Goal: Task Accomplishment & Management: Complete application form

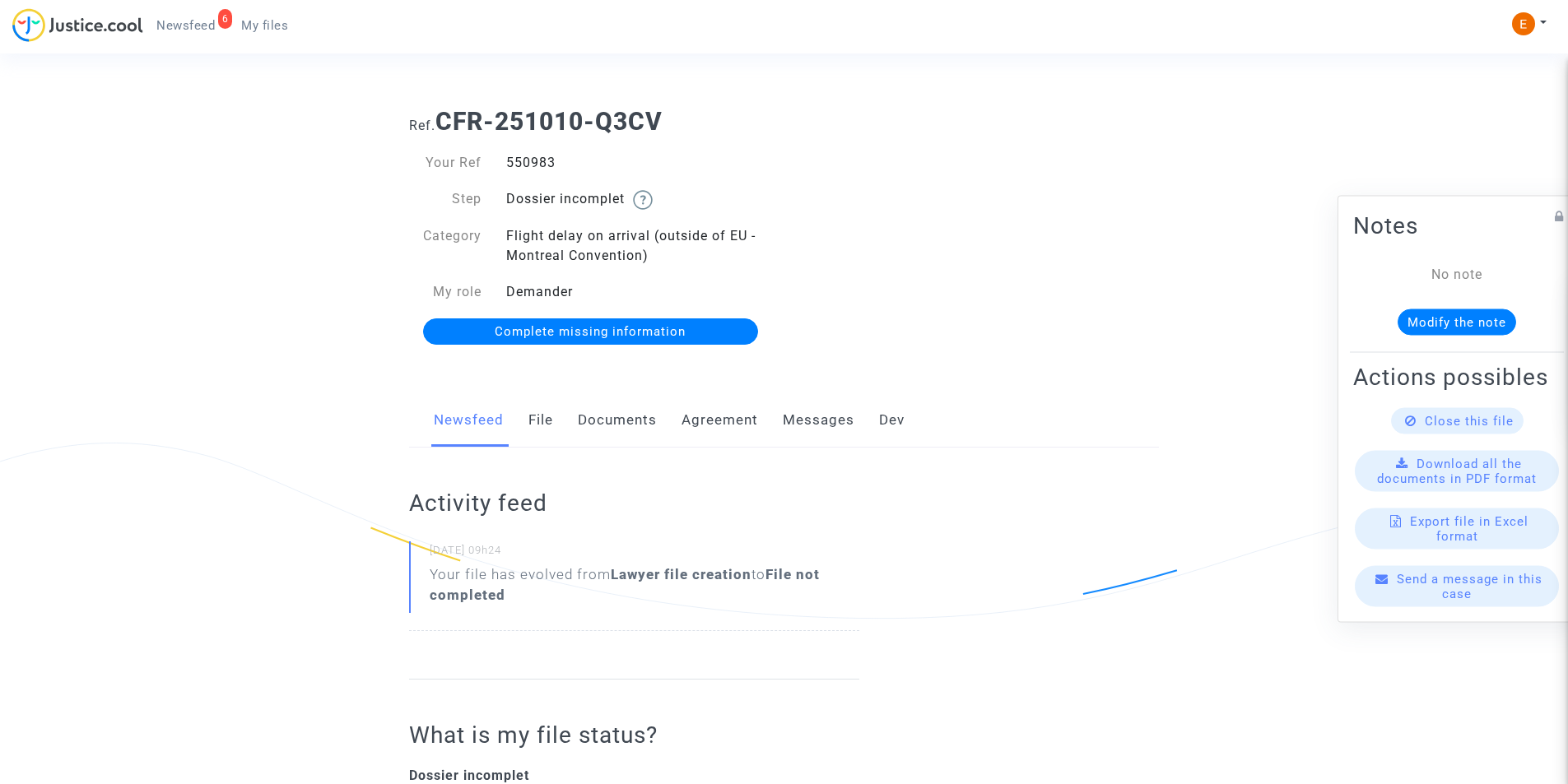
click at [615, 416] on link "Documents" at bounding box center [617, 420] width 79 height 54
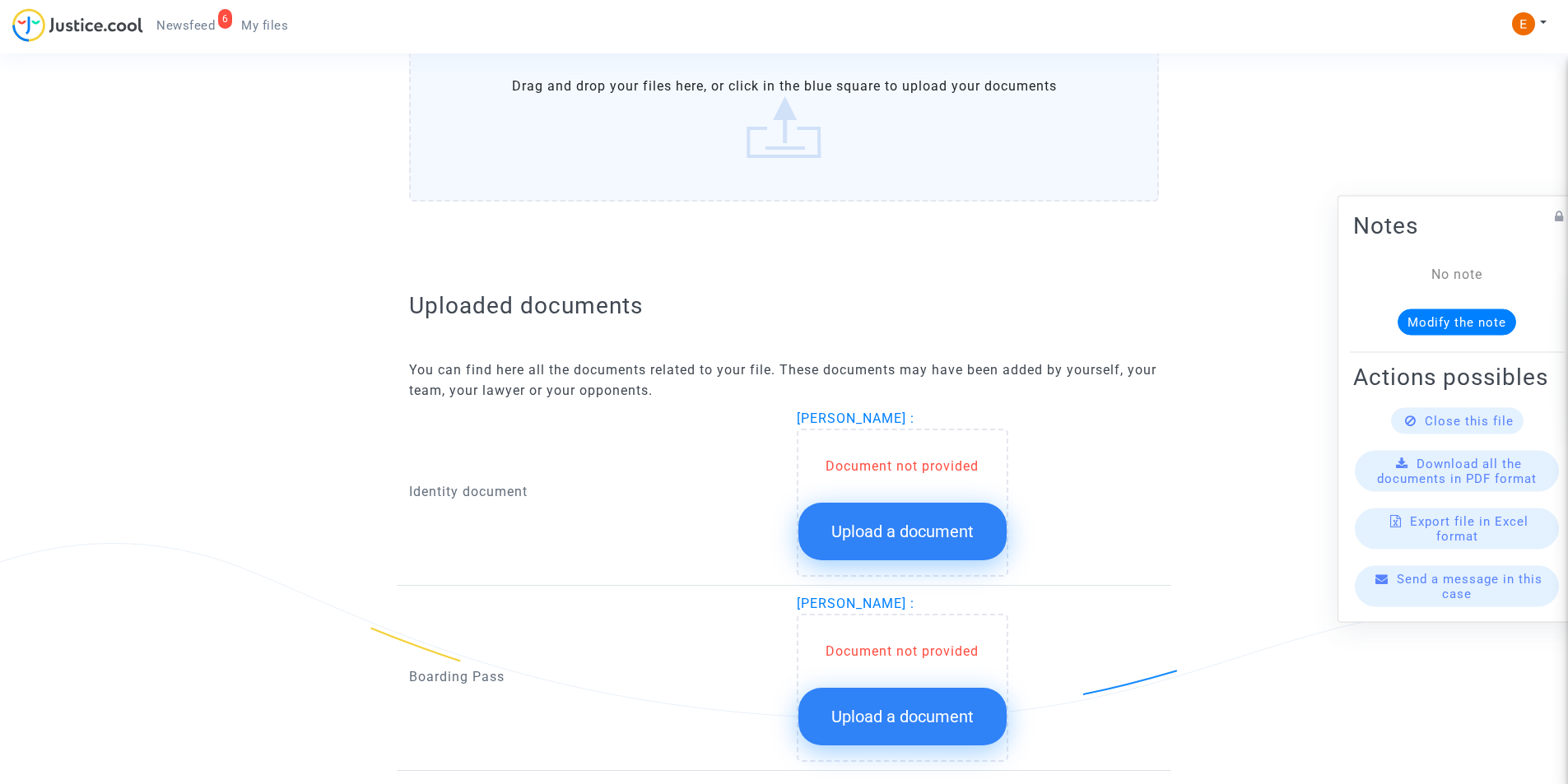
scroll to position [883, 0]
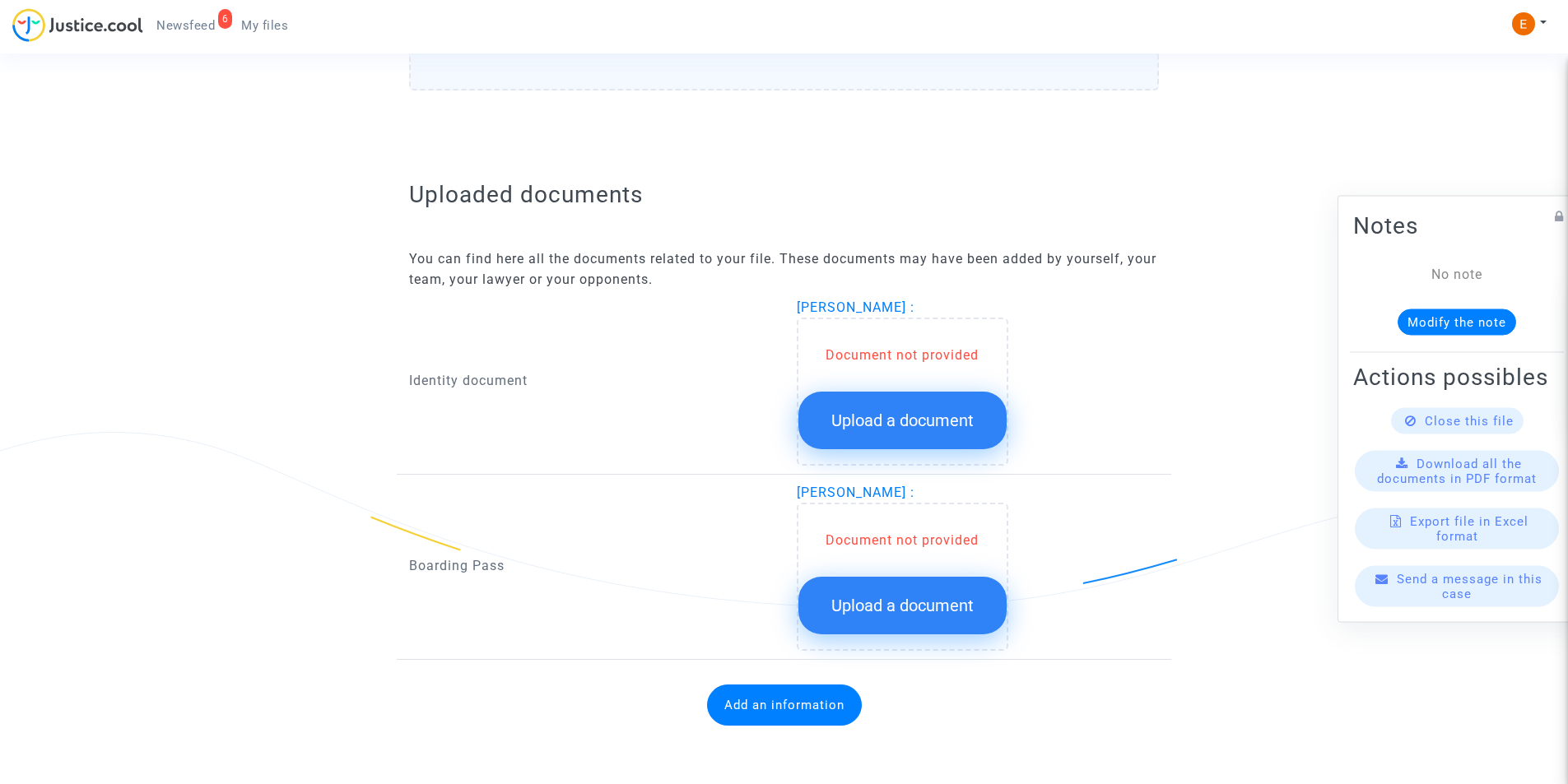
click at [842, 405] on button "Upload a document" at bounding box center [902, 420] width 208 height 58
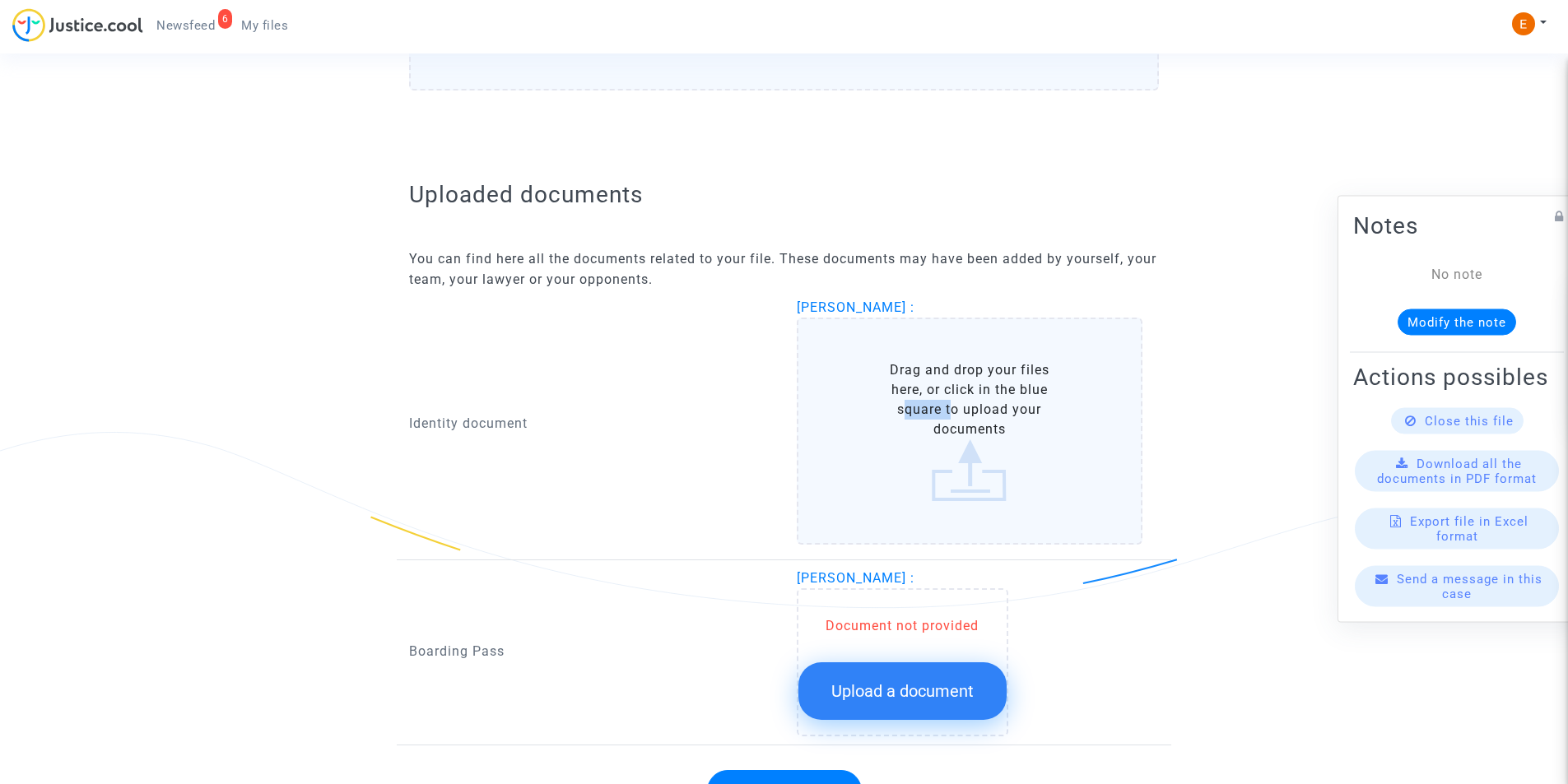
click at [842, 405] on label "Drag and drop your files here, or click in the blue square to upload your docum…" at bounding box center [970, 432] width 346 height 227
click at [0, 0] on input "Drag and drop your files here, or click in the blue square to upload your docum…" at bounding box center [0, 0] width 0 height 0
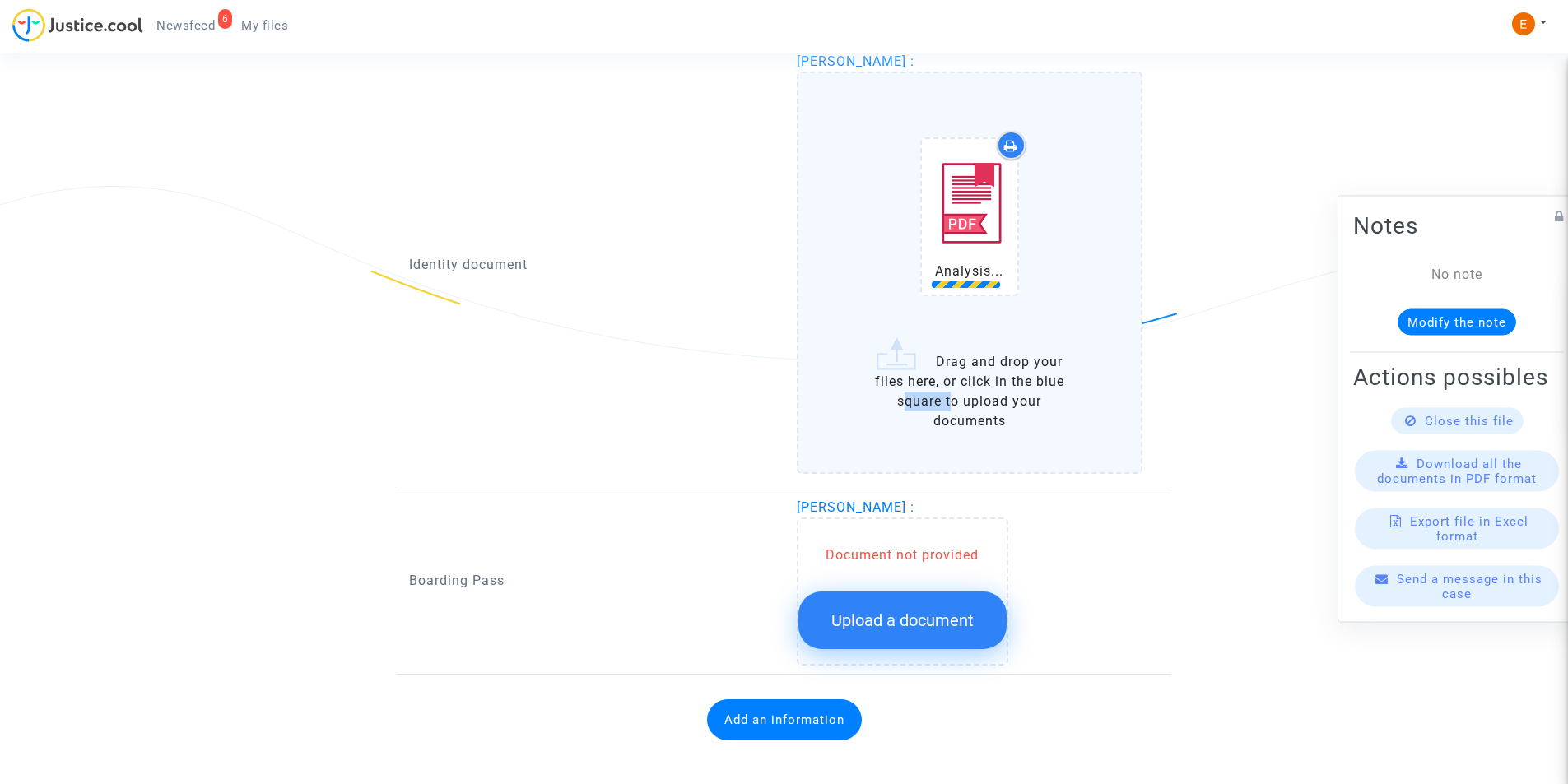
scroll to position [1130, 0]
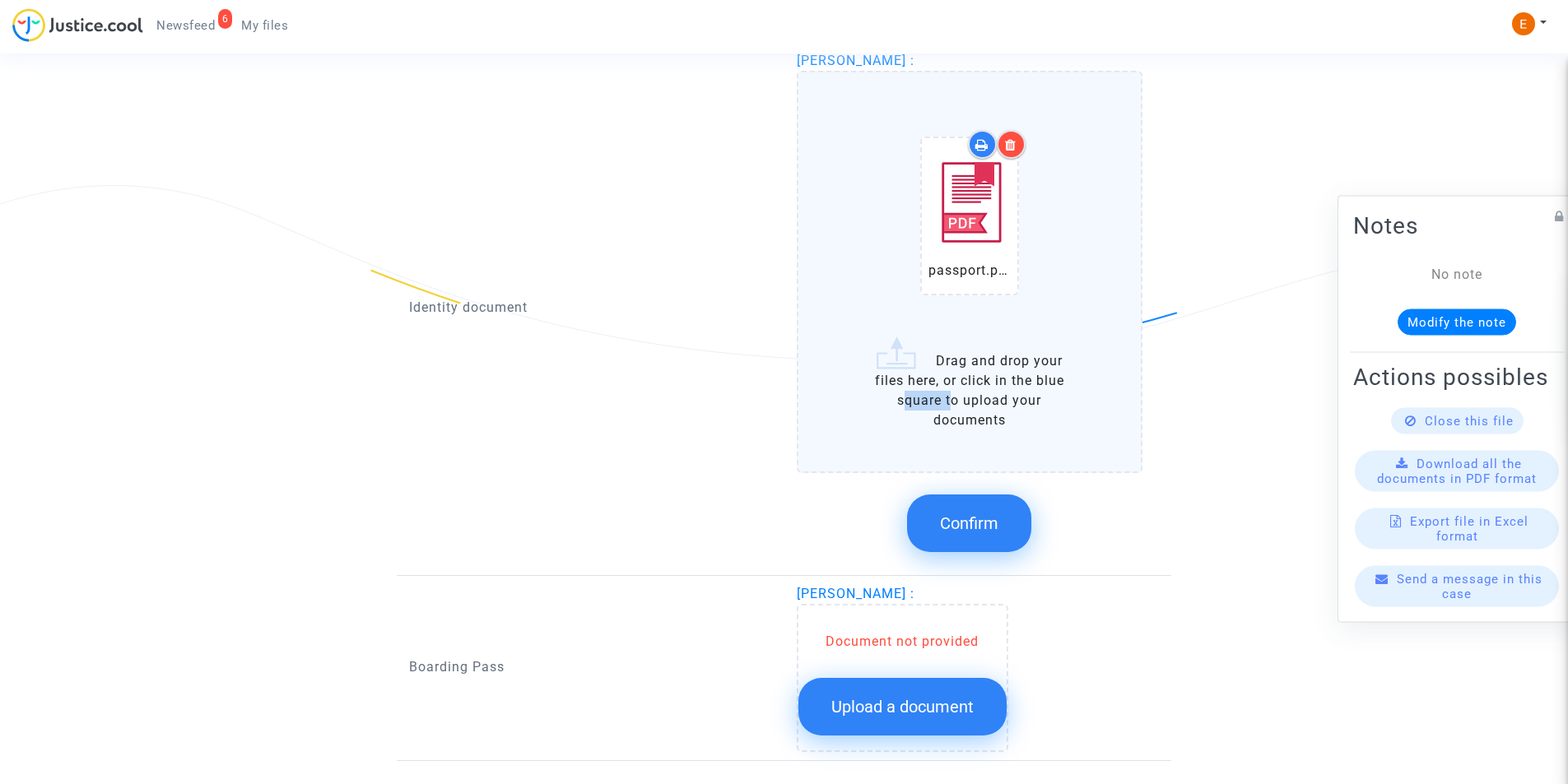
click at [1011, 148] on icon at bounding box center [1011, 144] width 12 height 13
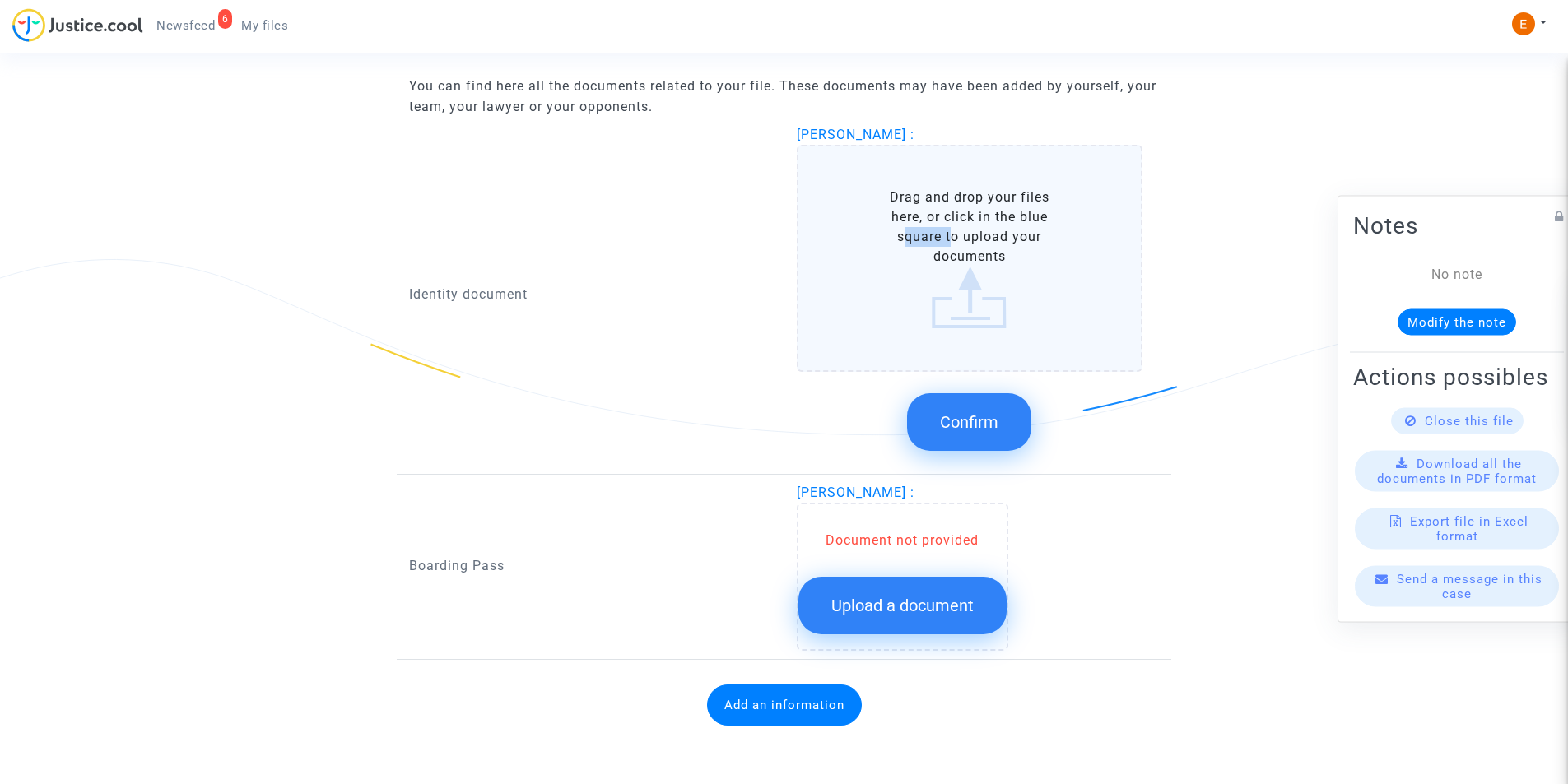
scroll to position [1056, 0]
click at [974, 260] on label "Drag and drop your files here, or click in the blue square to upload your docum…" at bounding box center [970, 258] width 346 height 227
click at [0, 0] on input "Drag and drop your files here, or click in the blue square to upload your docum…" at bounding box center [0, 0] width 0 height 0
click at [875, 291] on label "Drag and drop your files here, or click in the blue square to upload your docum…" at bounding box center [970, 258] width 346 height 227
click at [0, 0] on input "Drag and drop your files here, or click in the blue square to upload your docum…" at bounding box center [0, 0] width 0 height 0
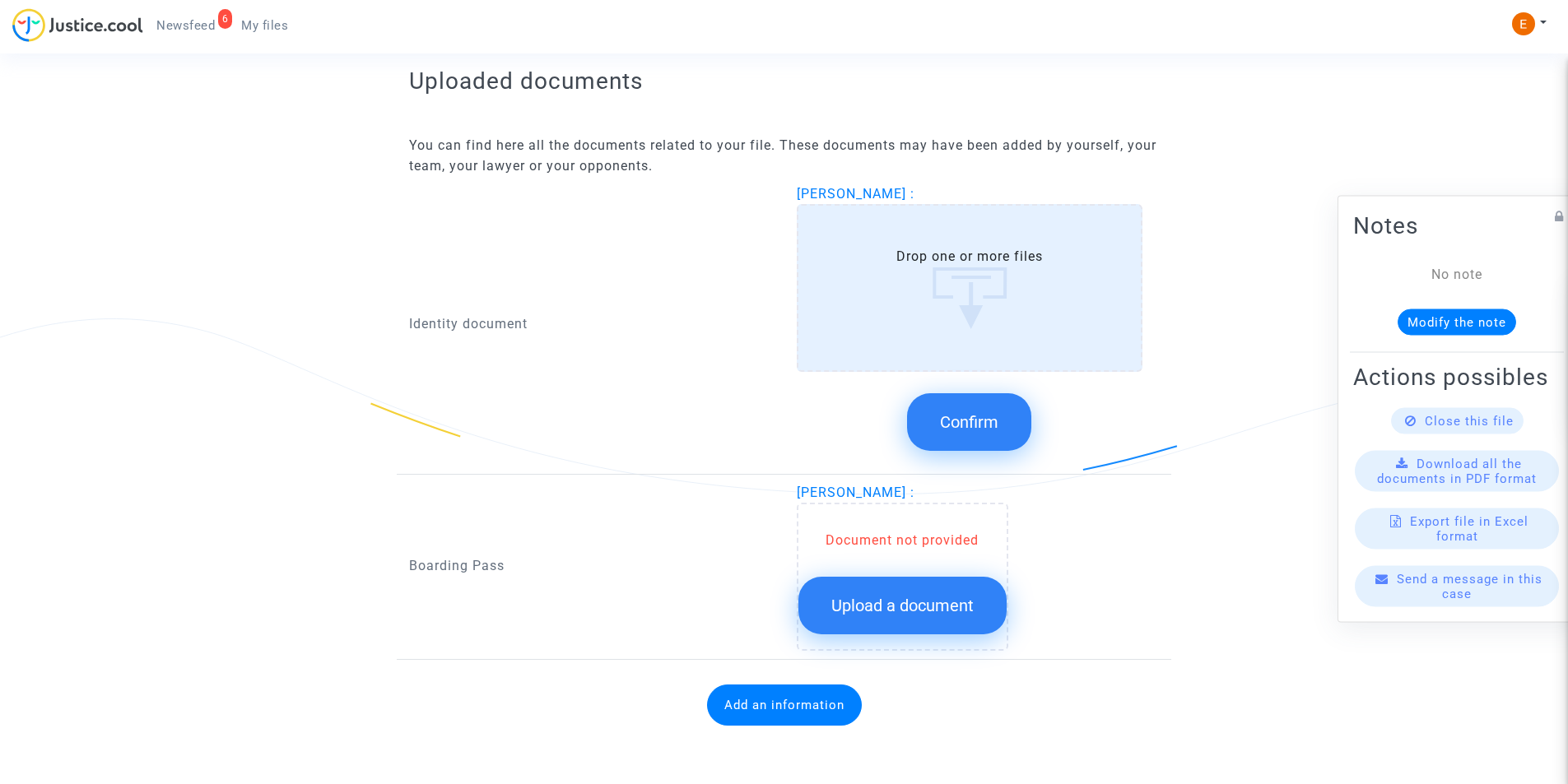
scroll to position [1130, 0]
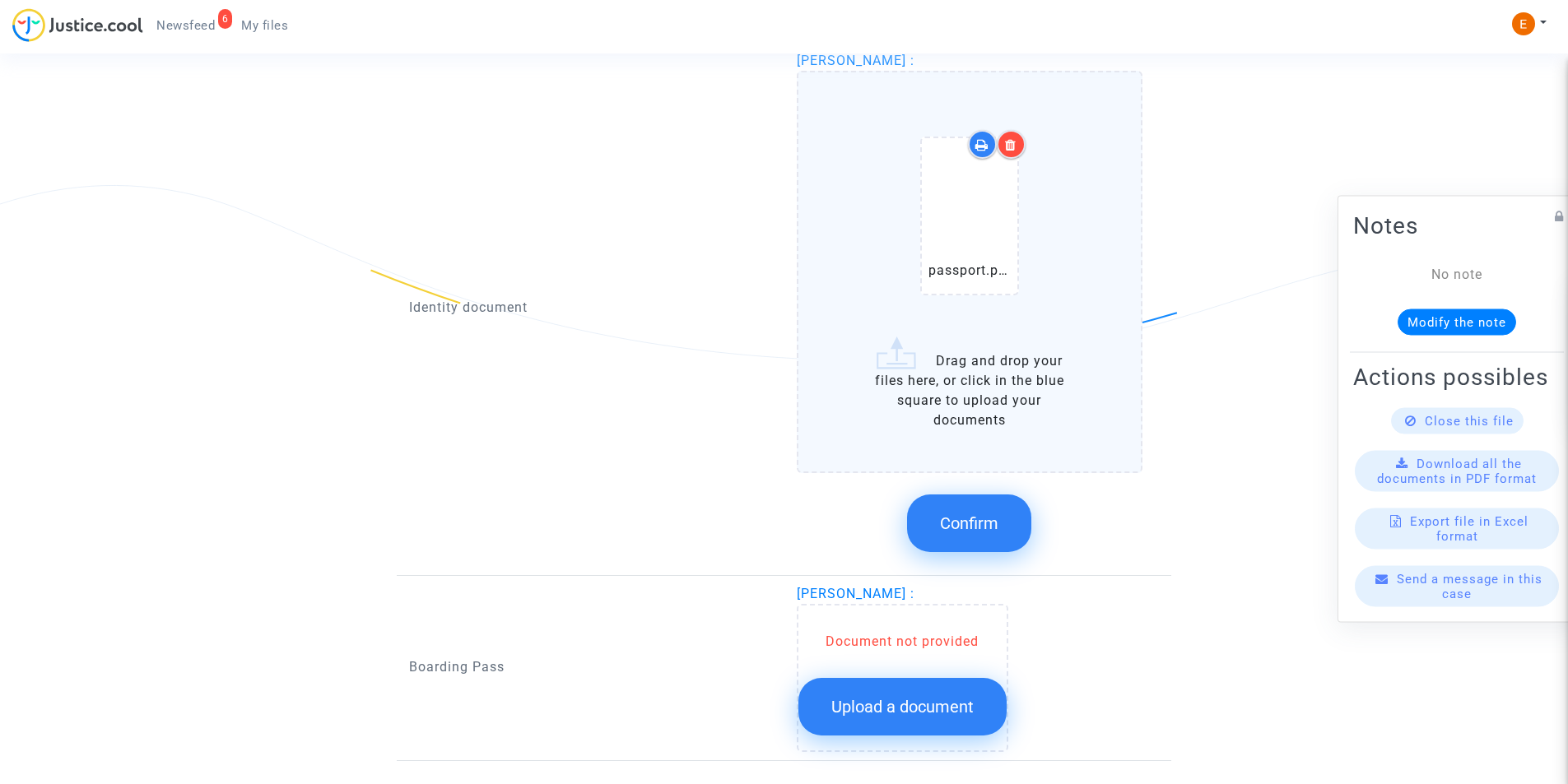
click at [988, 515] on span "Confirm" at bounding box center [969, 524] width 59 height 20
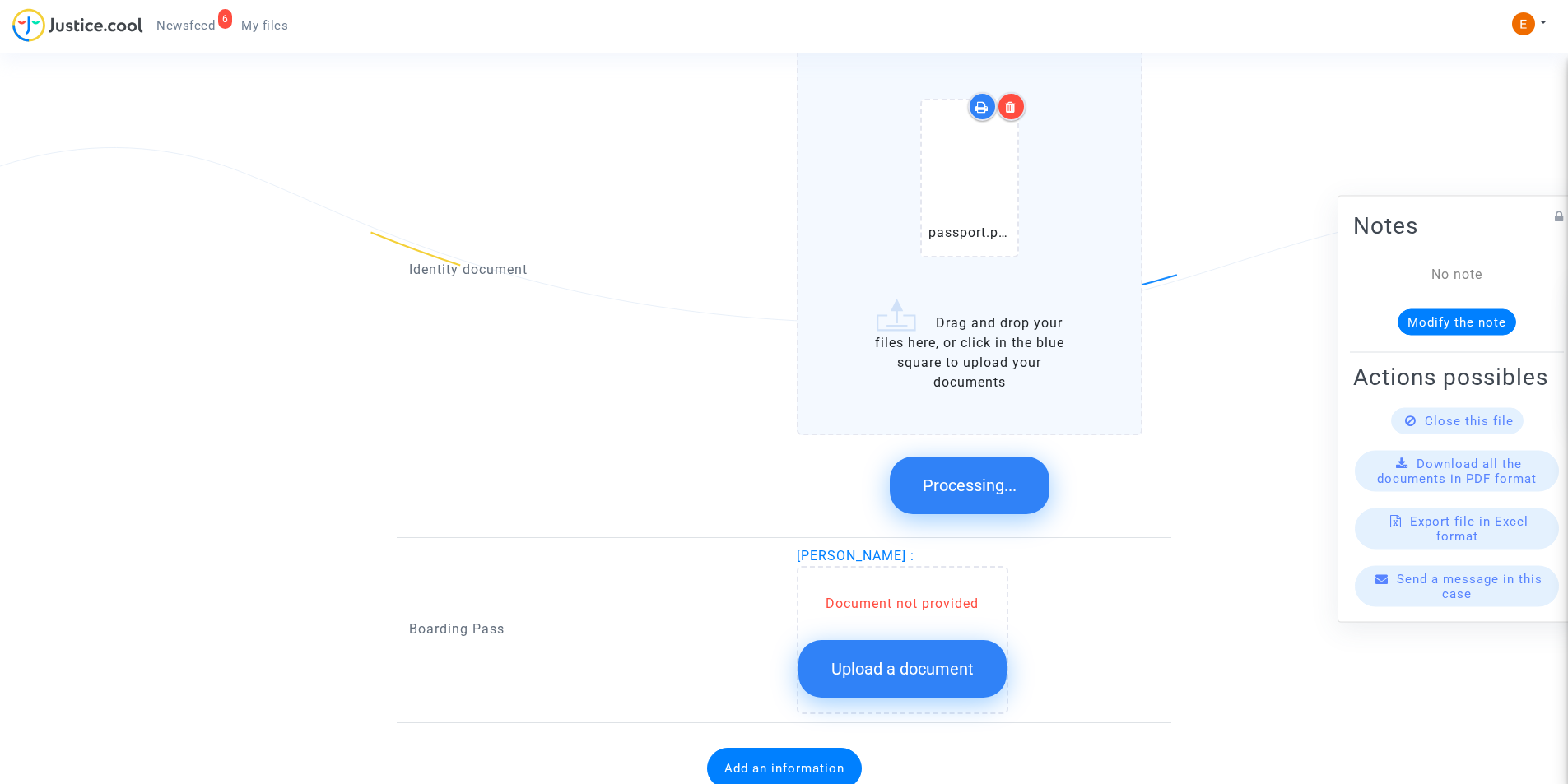
scroll to position [874, 0]
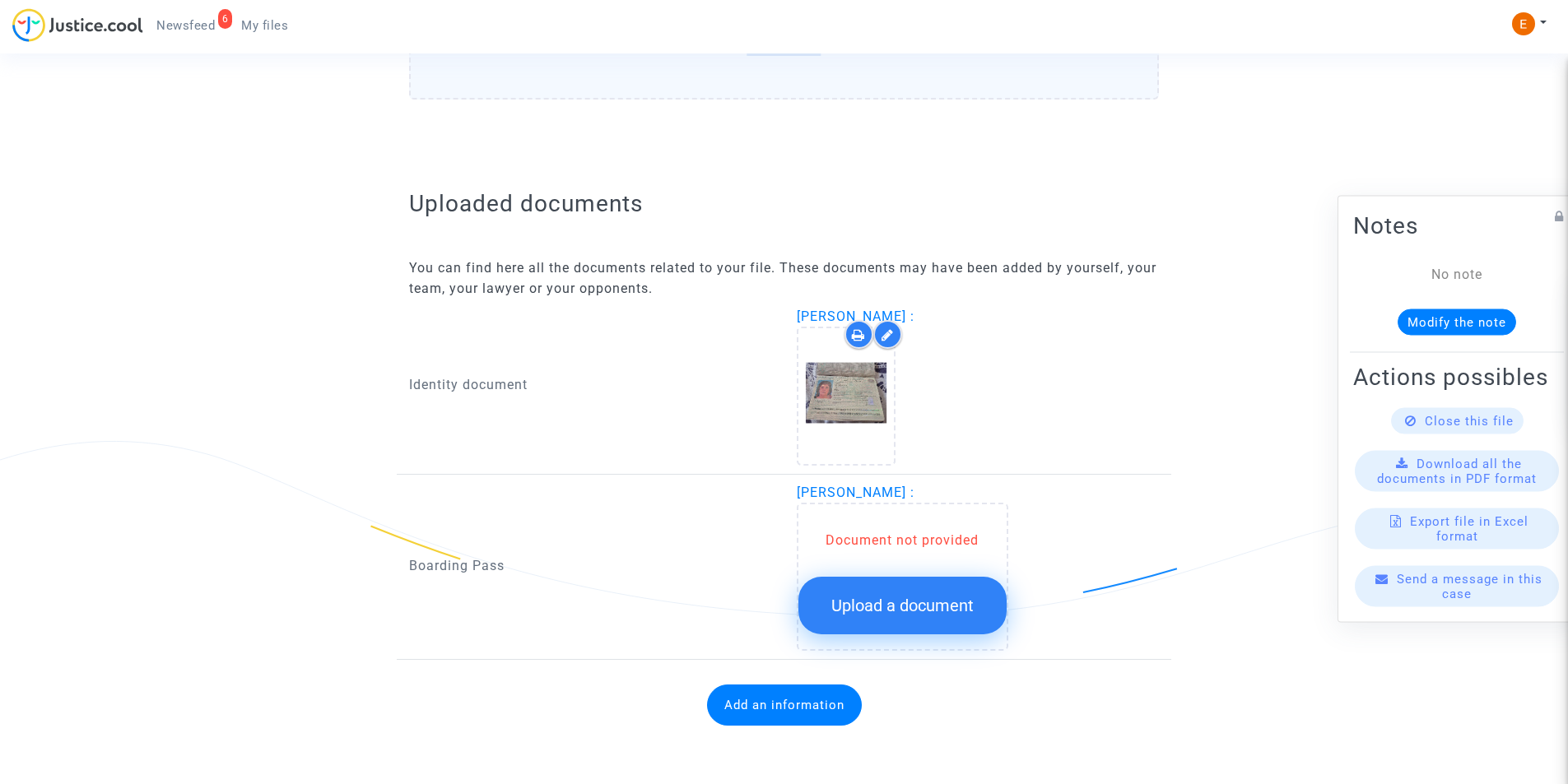
click at [847, 588] on button "Upload a document" at bounding box center [902, 605] width 208 height 58
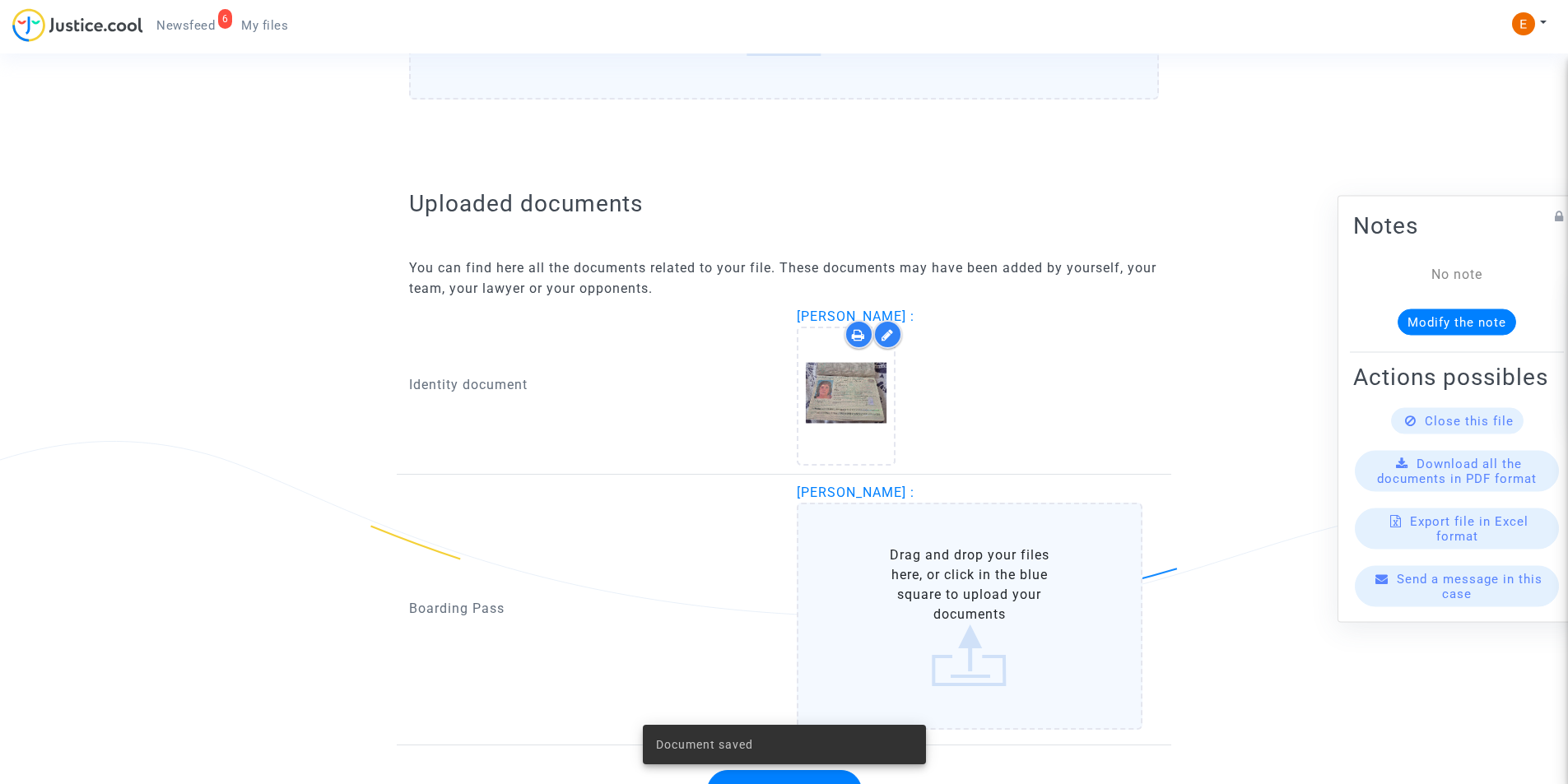
click at [853, 583] on label "Drag and drop your files here, or click in the blue square to upload your docum…" at bounding box center [970, 617] width 346 height 227
click at [0, 0] on input "Drag and drop your files here, or click in the blue square to upload your docum…" at bounding box center [0, 0] width 0 height 0
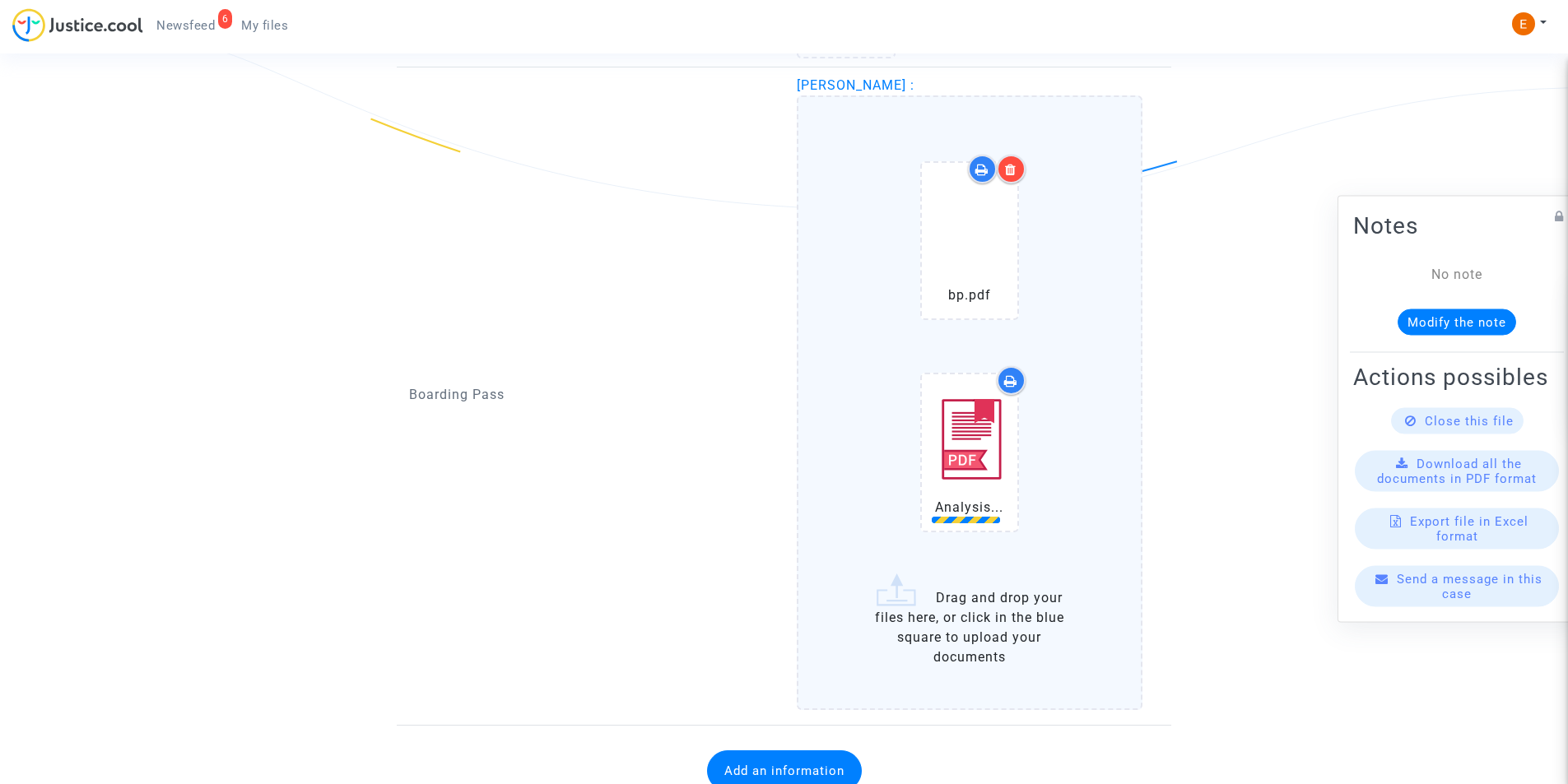
scroll to position [1285, 0]
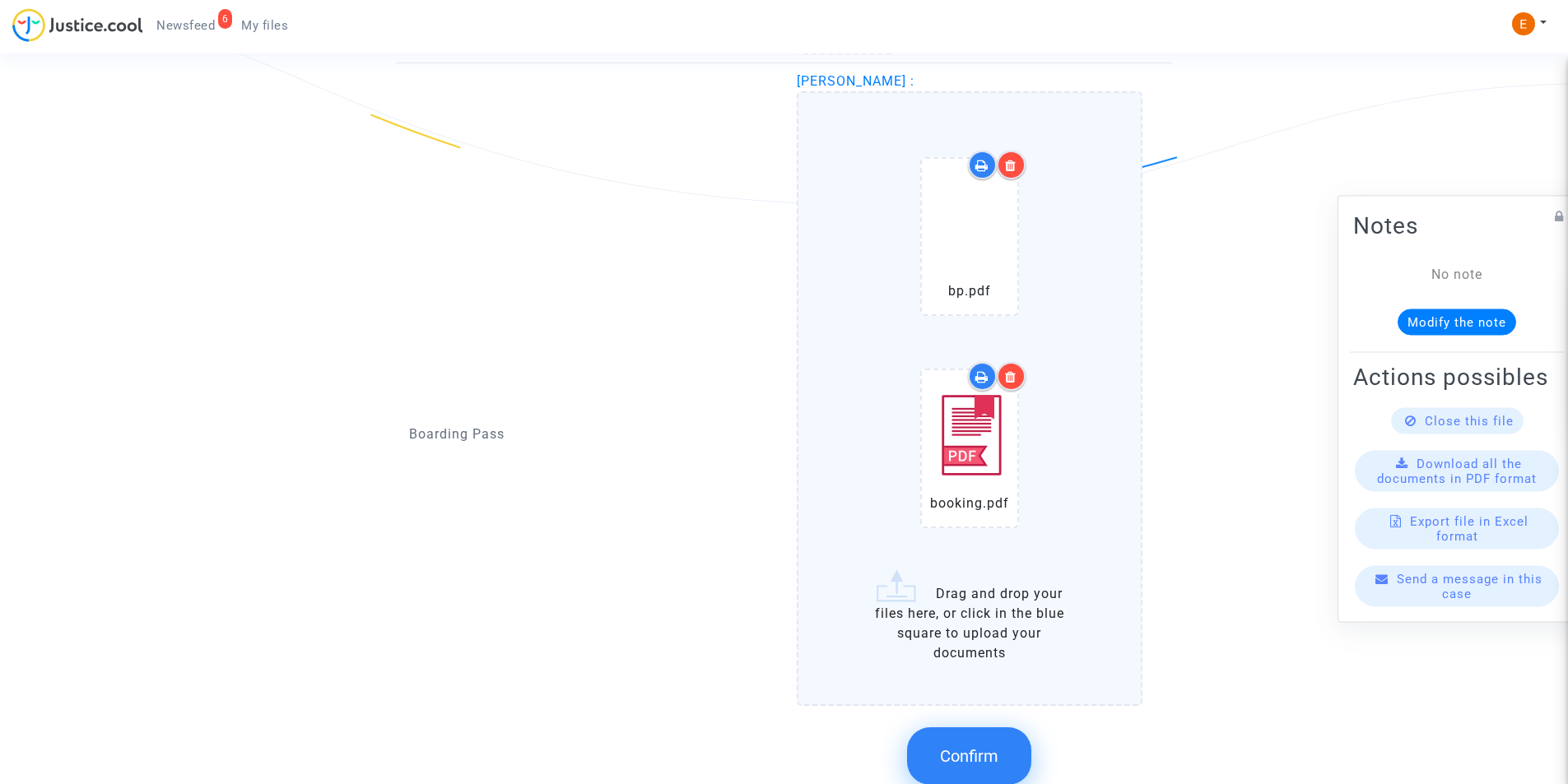
click at [971, 753] on span "Confirm" at bounding box center [969, 757] width 59 height 20
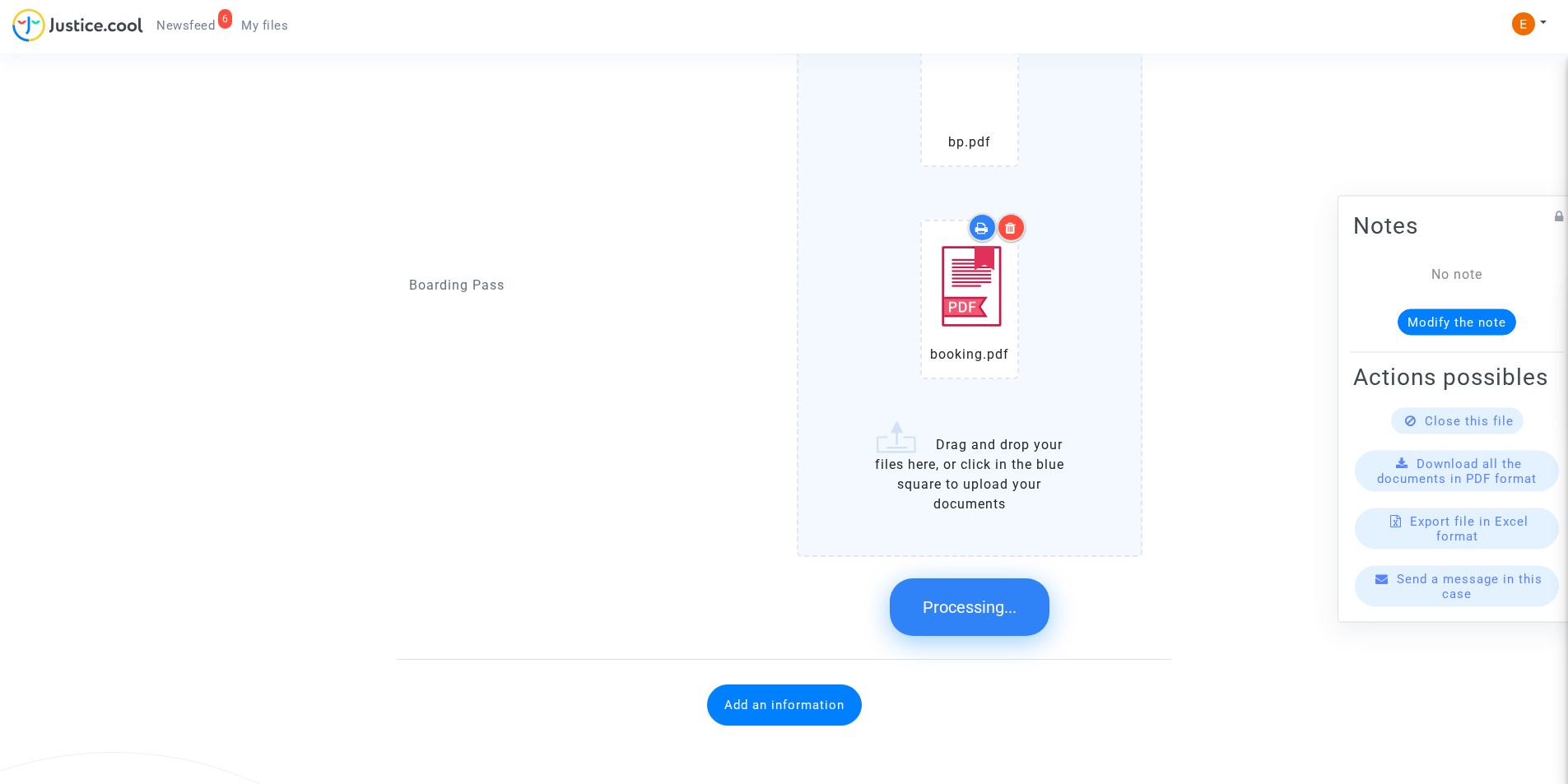
scroll to position [865, 0]
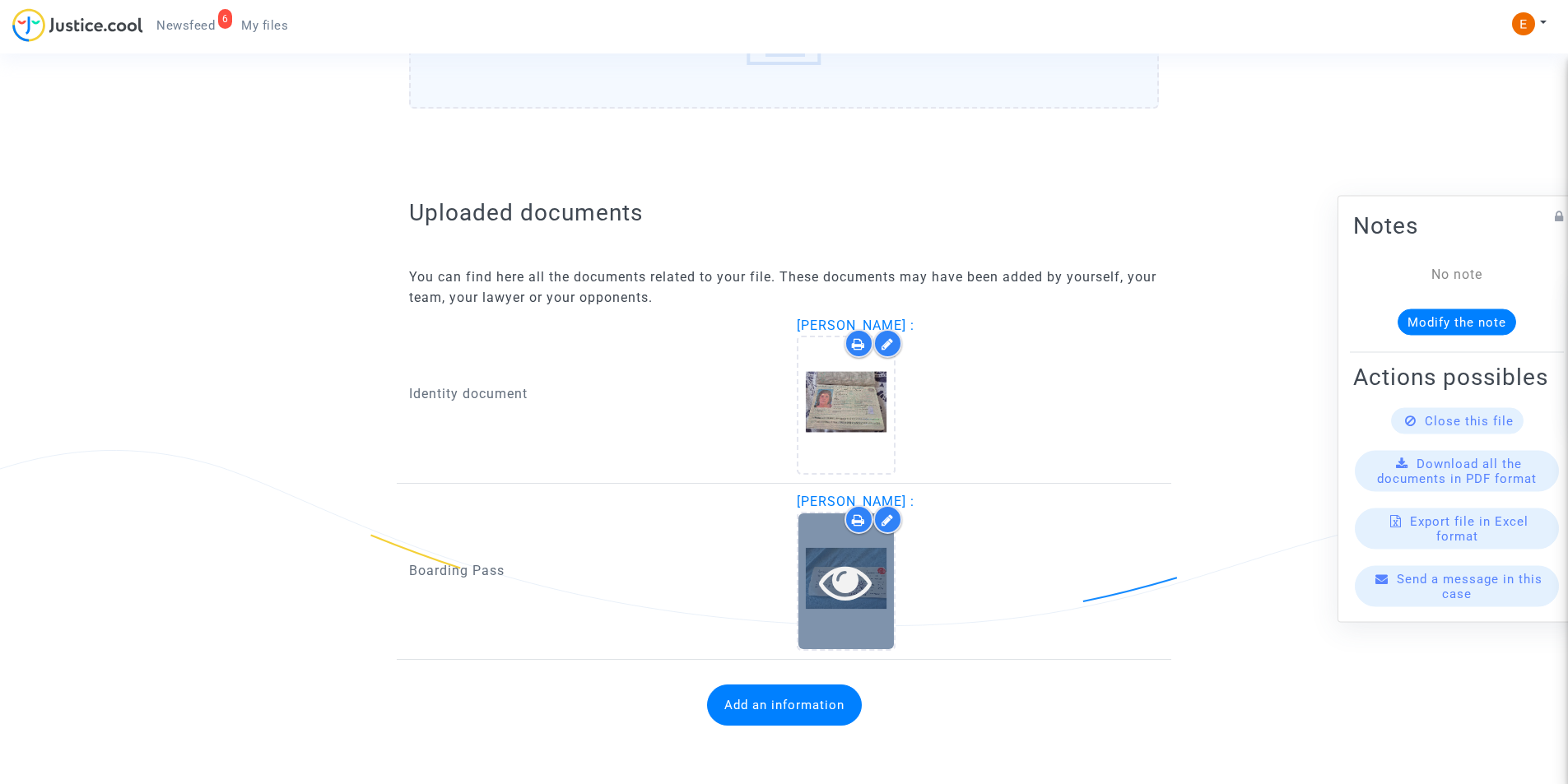
click at [881, 585] on div at bounding box center [847, 582] width 96 height 53
drag, startPoint x: 966, startPoint y: 577, endPoint x: 866, endPoint y: 558, distance: 101.8
click at [965, 577] on div at bounding box center [970, 581] width 346 height 139
click at [863, 557] on icon at bounding box center [846, 582] width 54 height 53
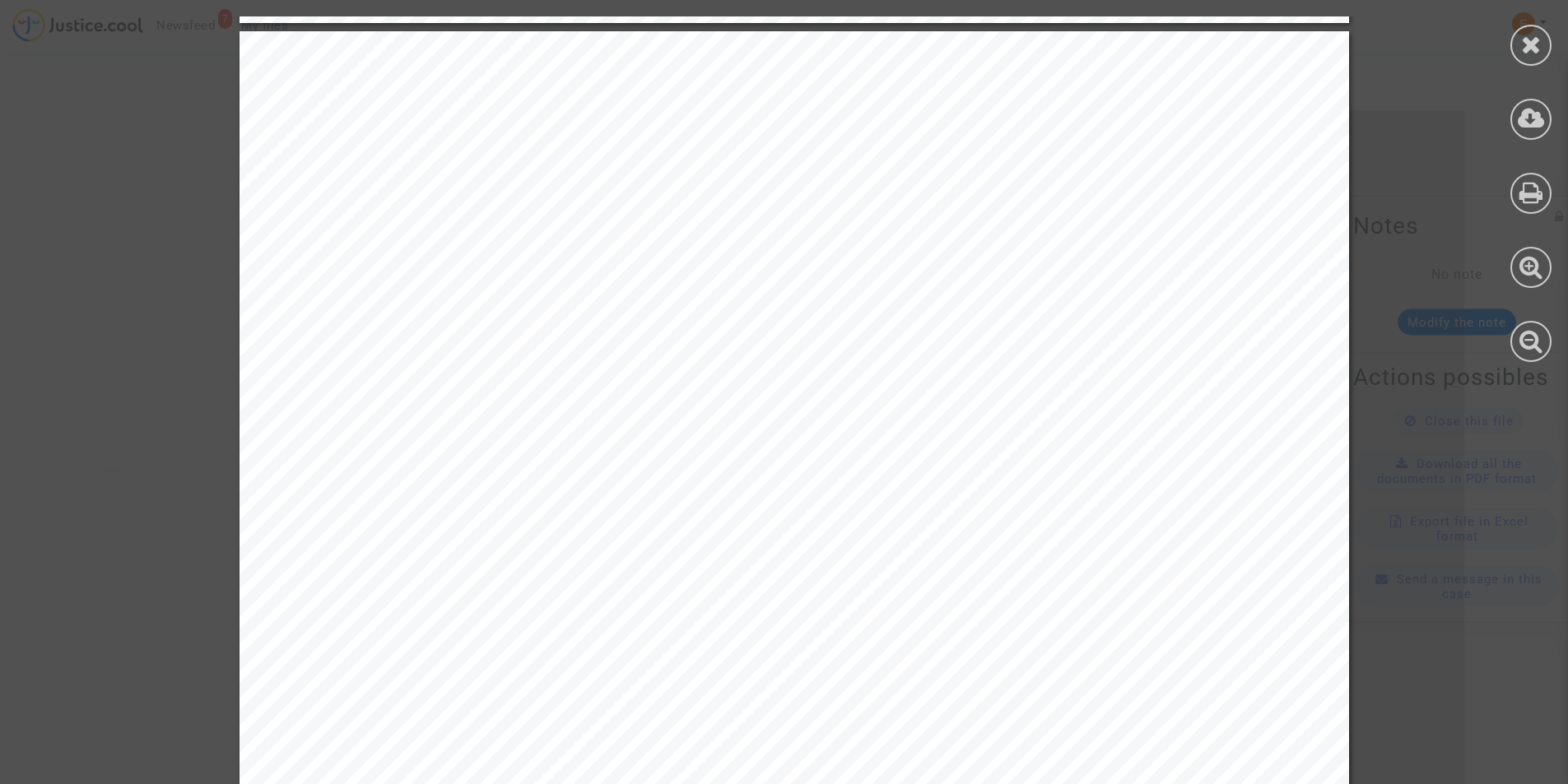
scroll to position [2140, 0]
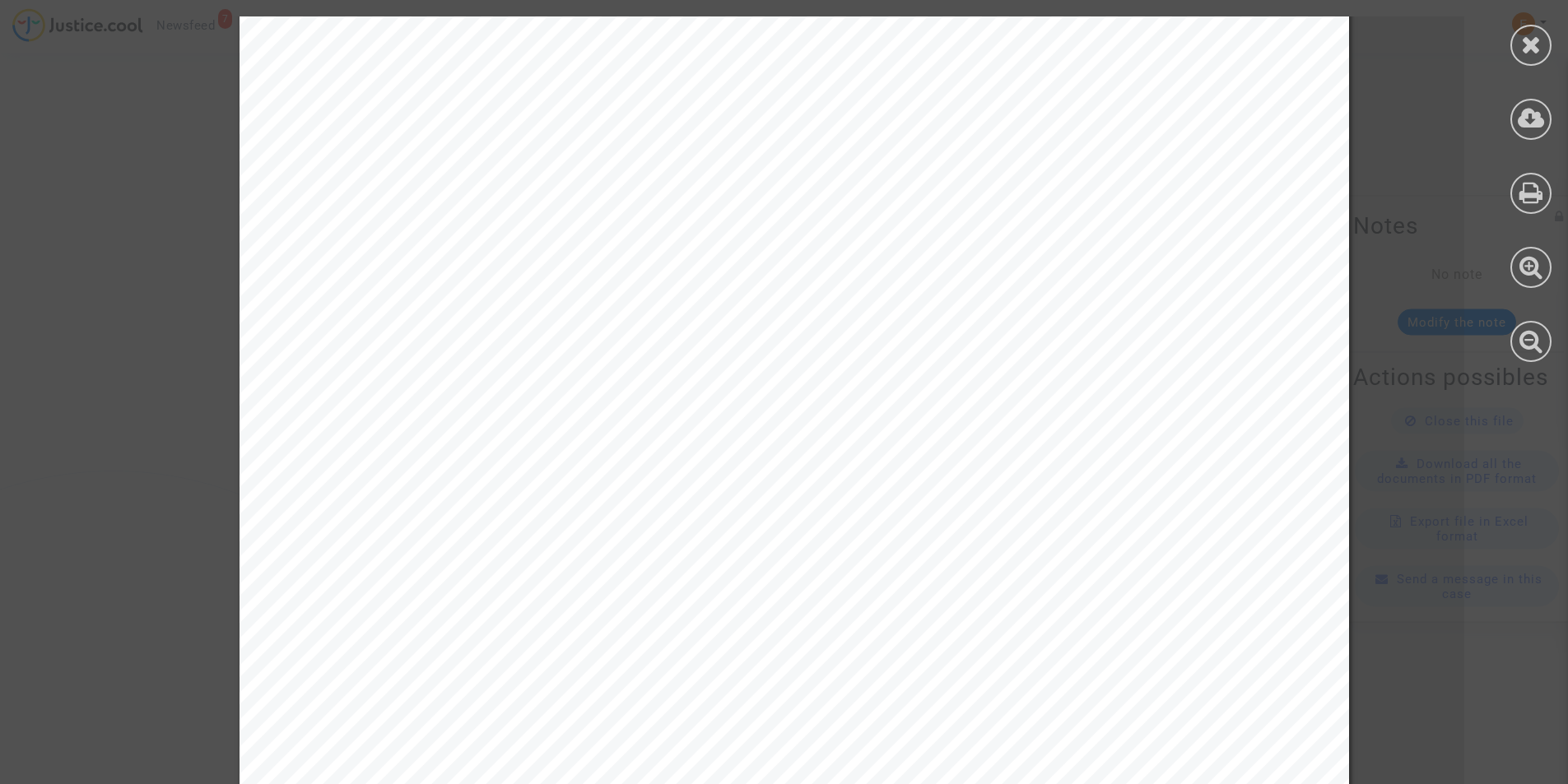
click at [81, 93] on div "AccelAero - Visit http://www.isaaviations.com Aeroport Mohamed V Aerogare Arriv…" at bounding box center [794, 240] width 1589 height 4727
click at [1540, 35] on icon at bounding box center [1531, 44] width 21 height 24
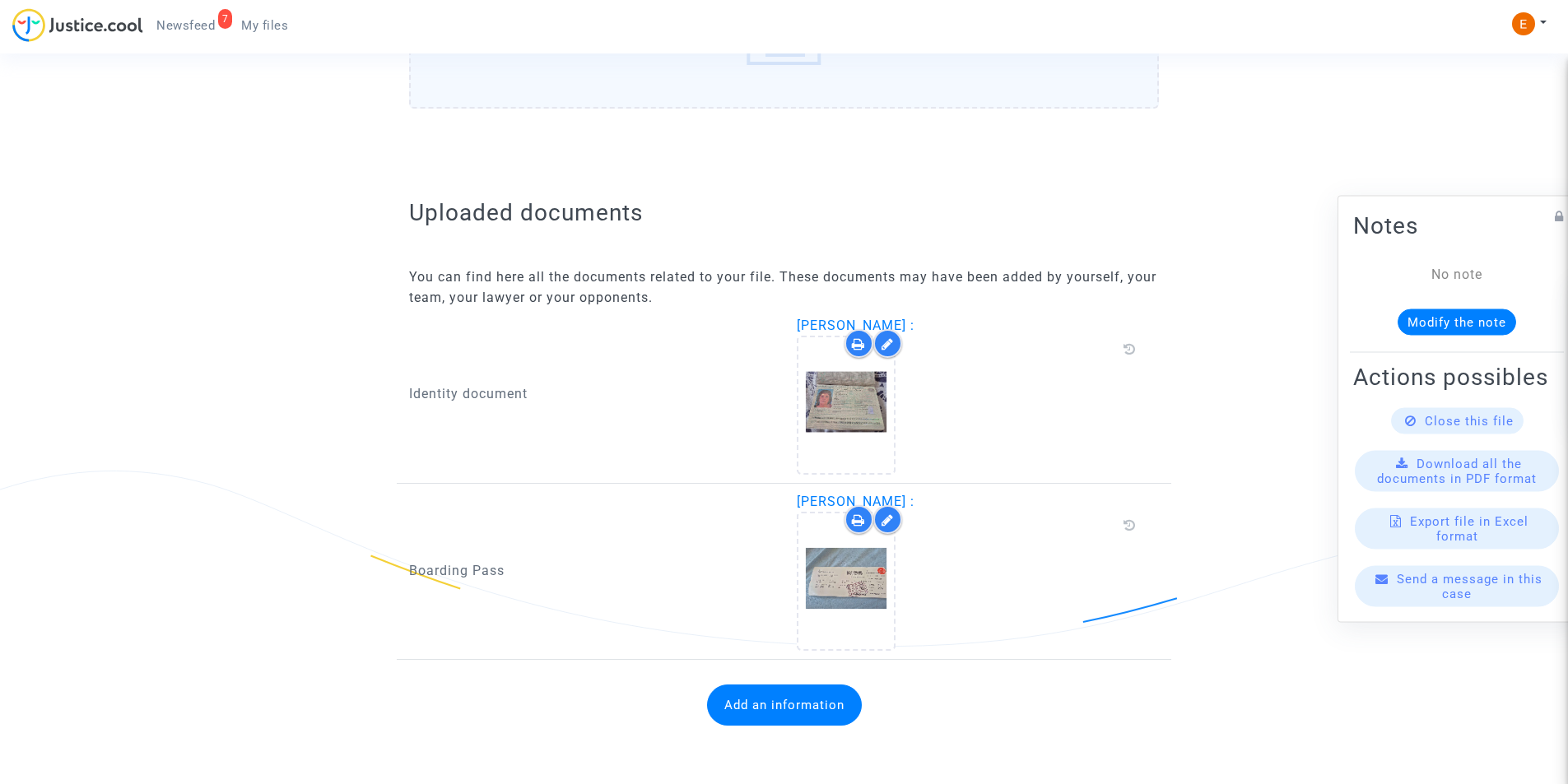
click at [781, 696] on button "Add an information" at bounding box center [784, 706] width 155 height 41
click at [594, 680] on div "Information to add" at bounding box center [590, 687] width 363 height 37
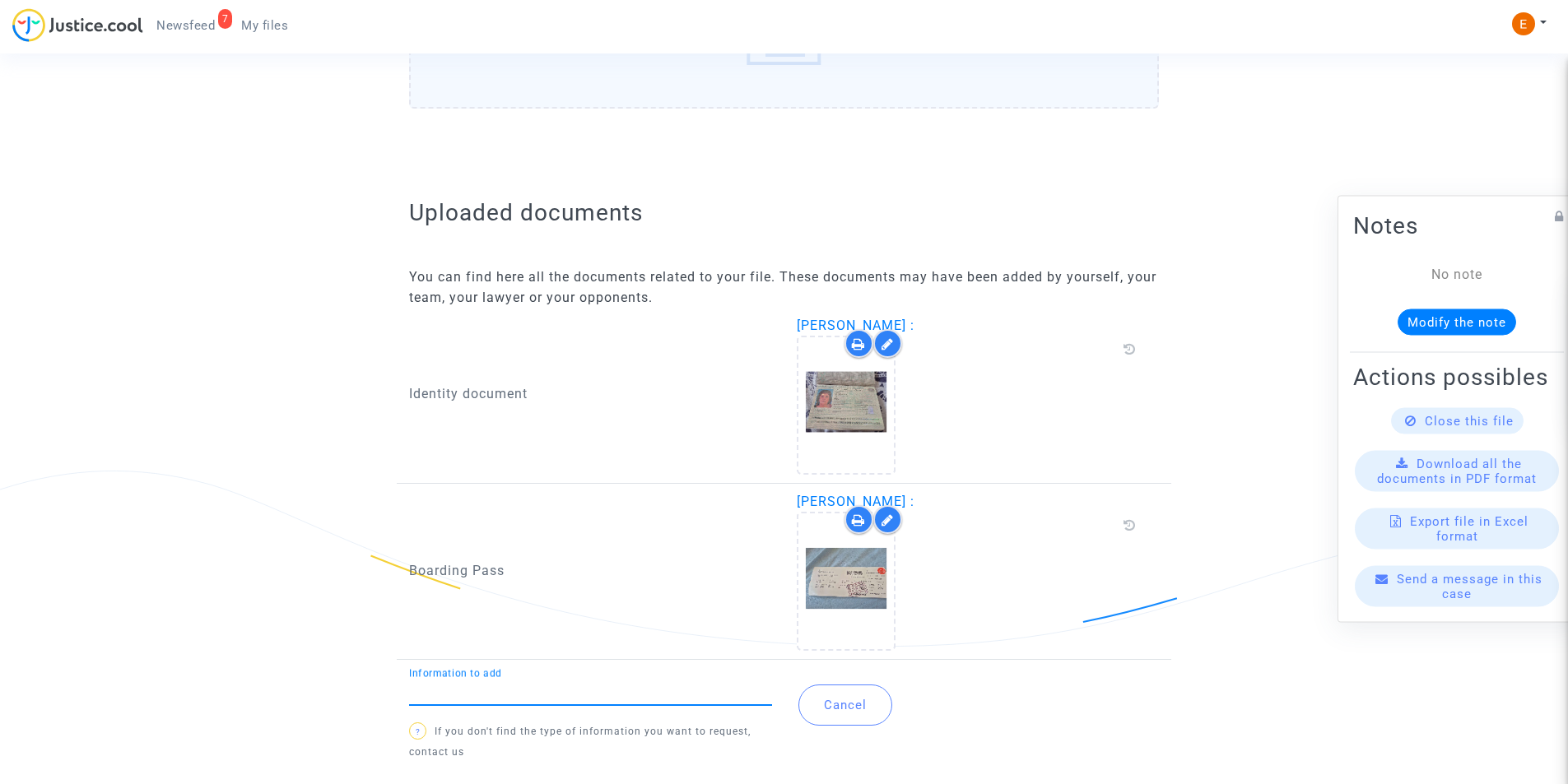
type input "d"
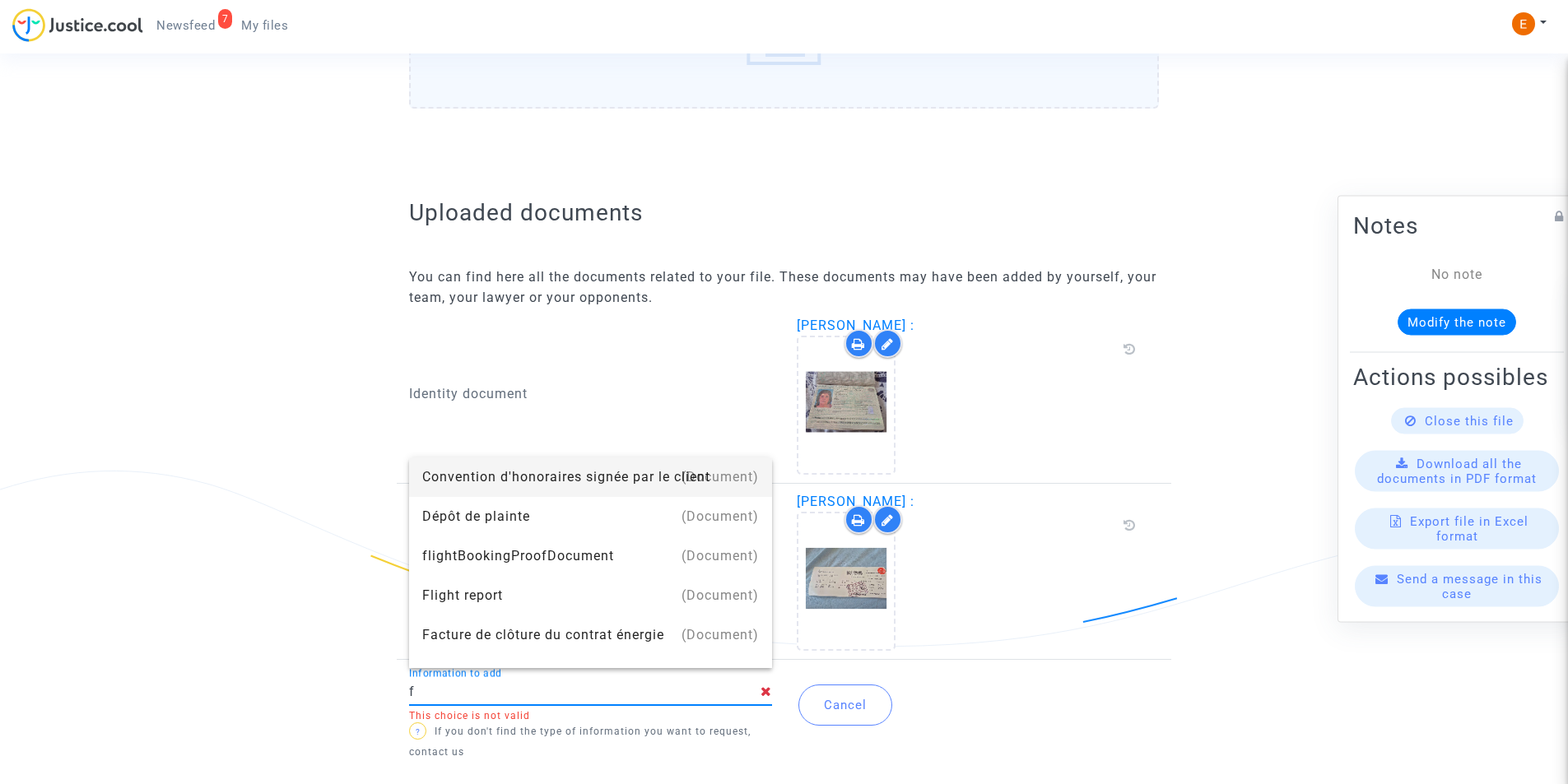
type input "Flight report"
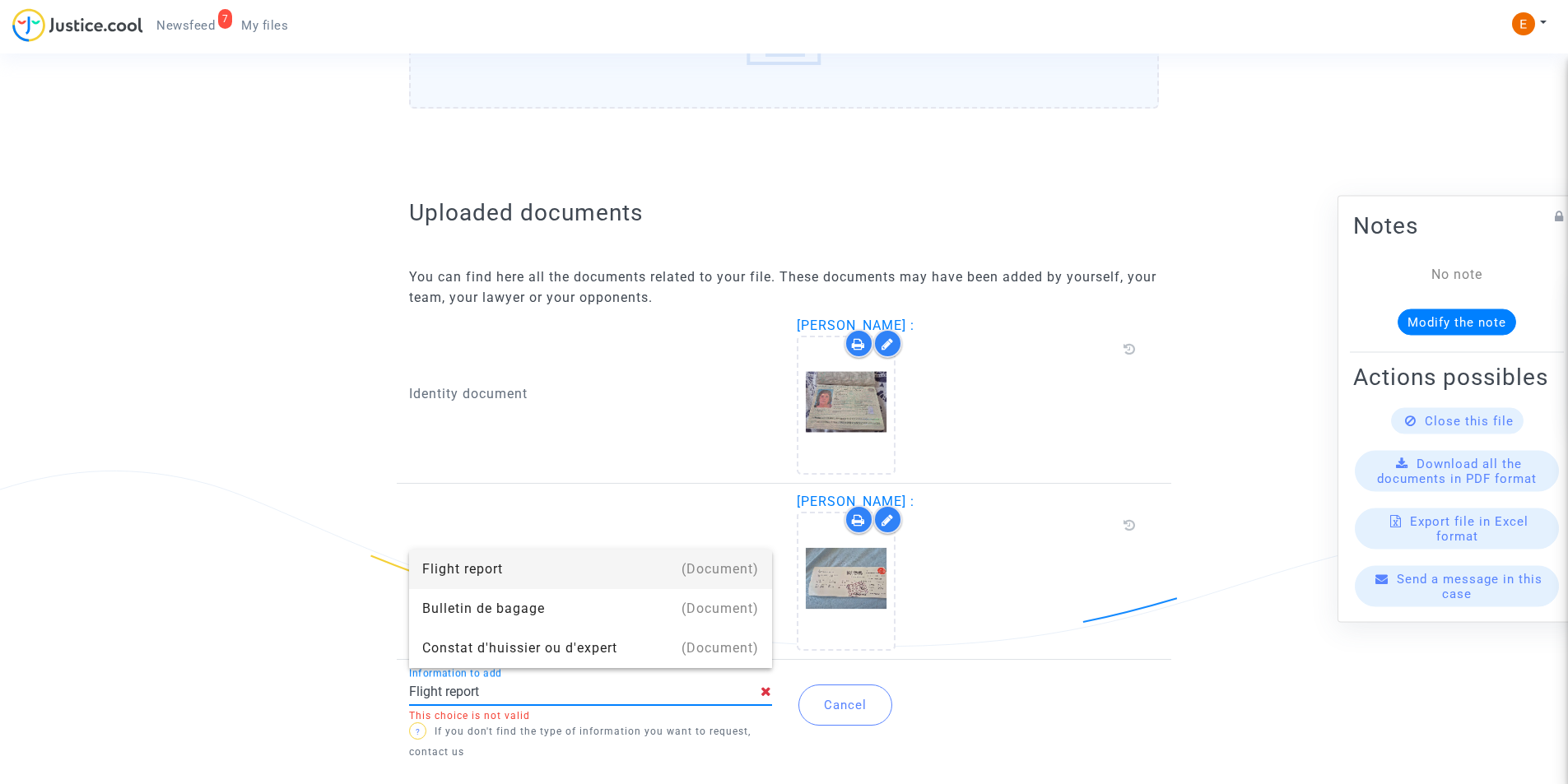
click at [495, 576] on div "Flight report" at bounding box center [590, 570] width 337 height 39
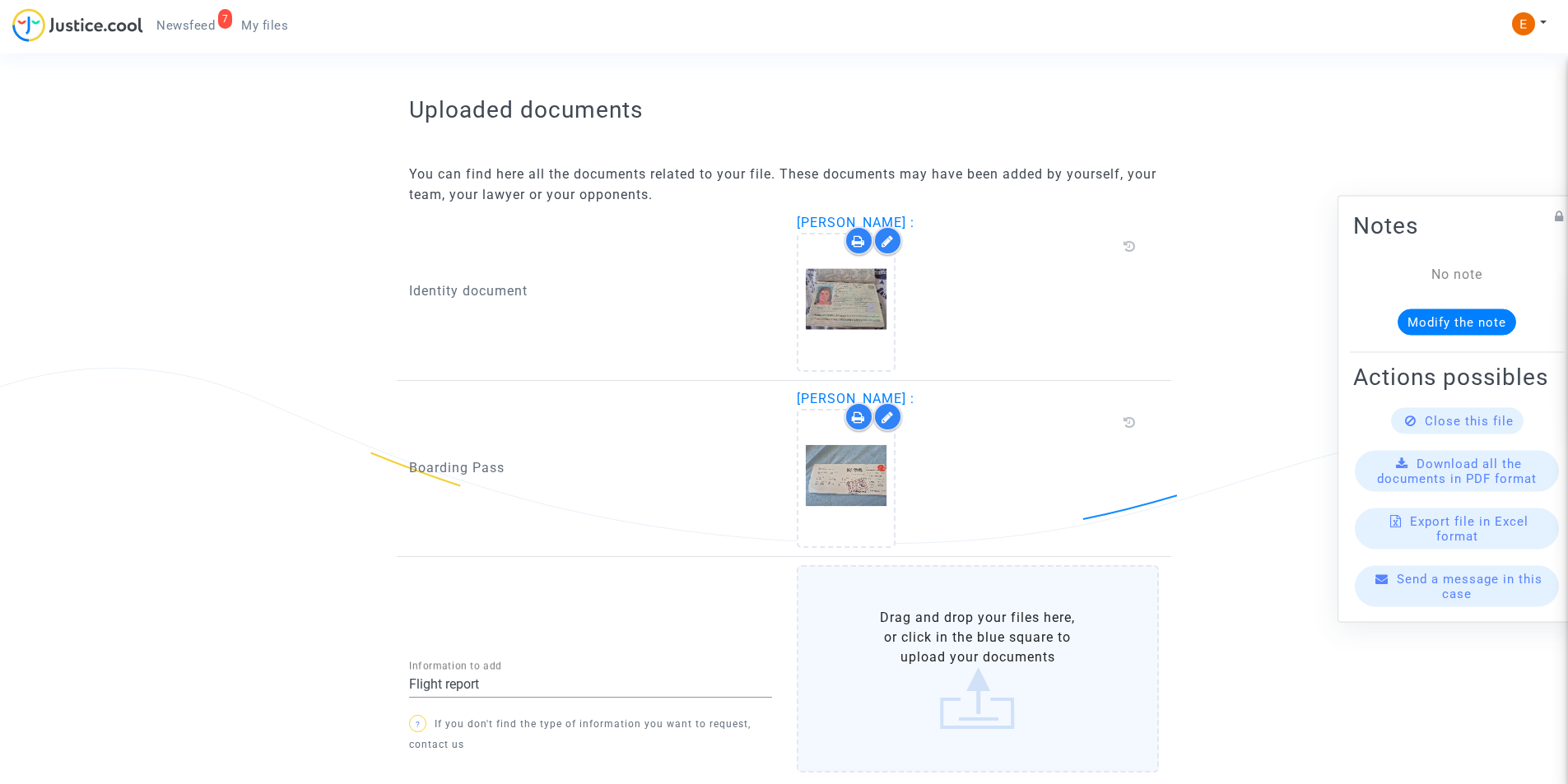
scroll to position [1067, 0]
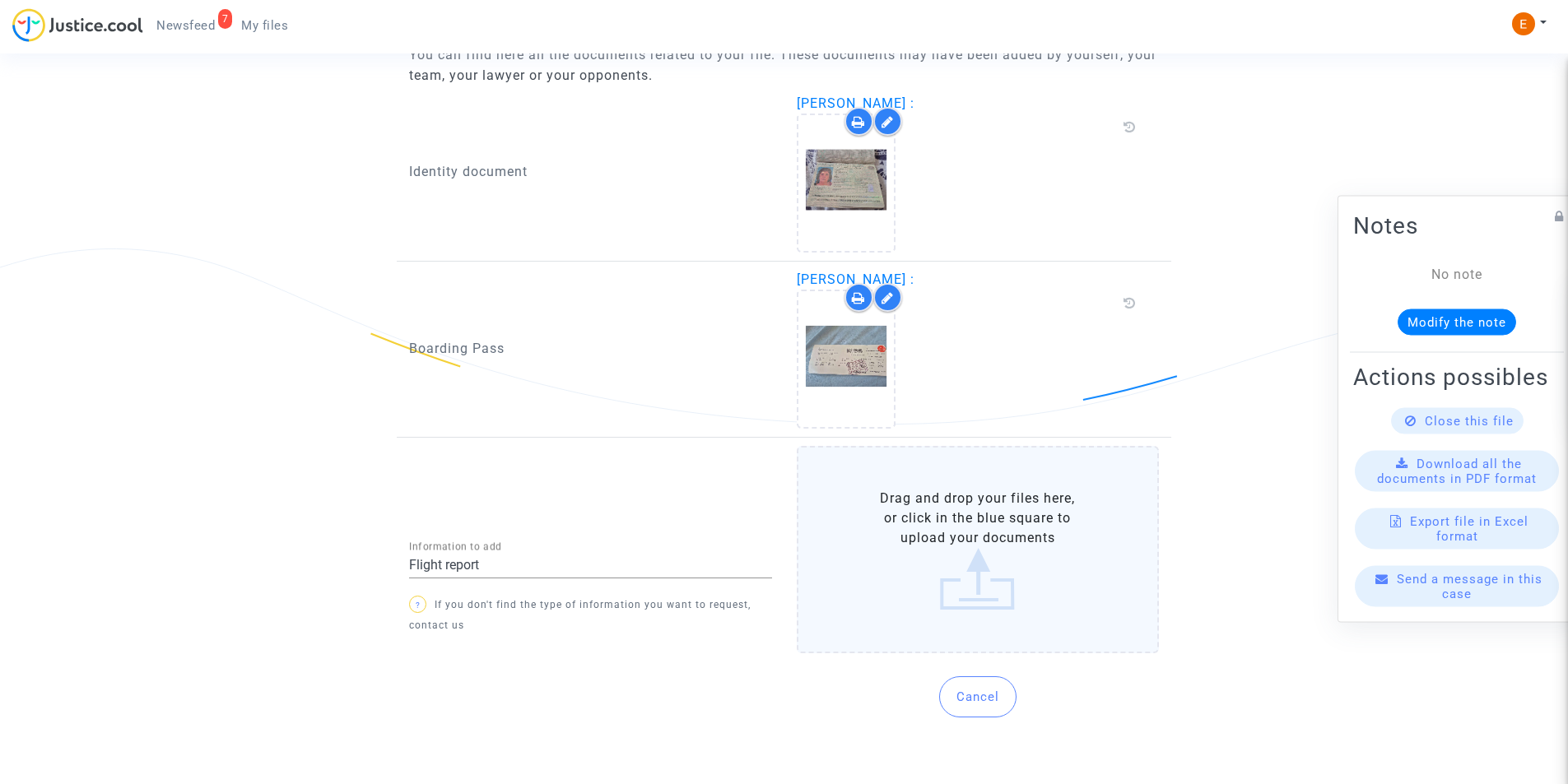
click at [914, 578] on label "Drag and drop your files here, or click in the blue square to upload your docum…" at bounding box center [978, 550] width 363 height 208
click at [0, 0] on input "Drag and drop your files here, or click in the blue square to upload your docum…" at bounding box center [0, 0] width 0 height 0
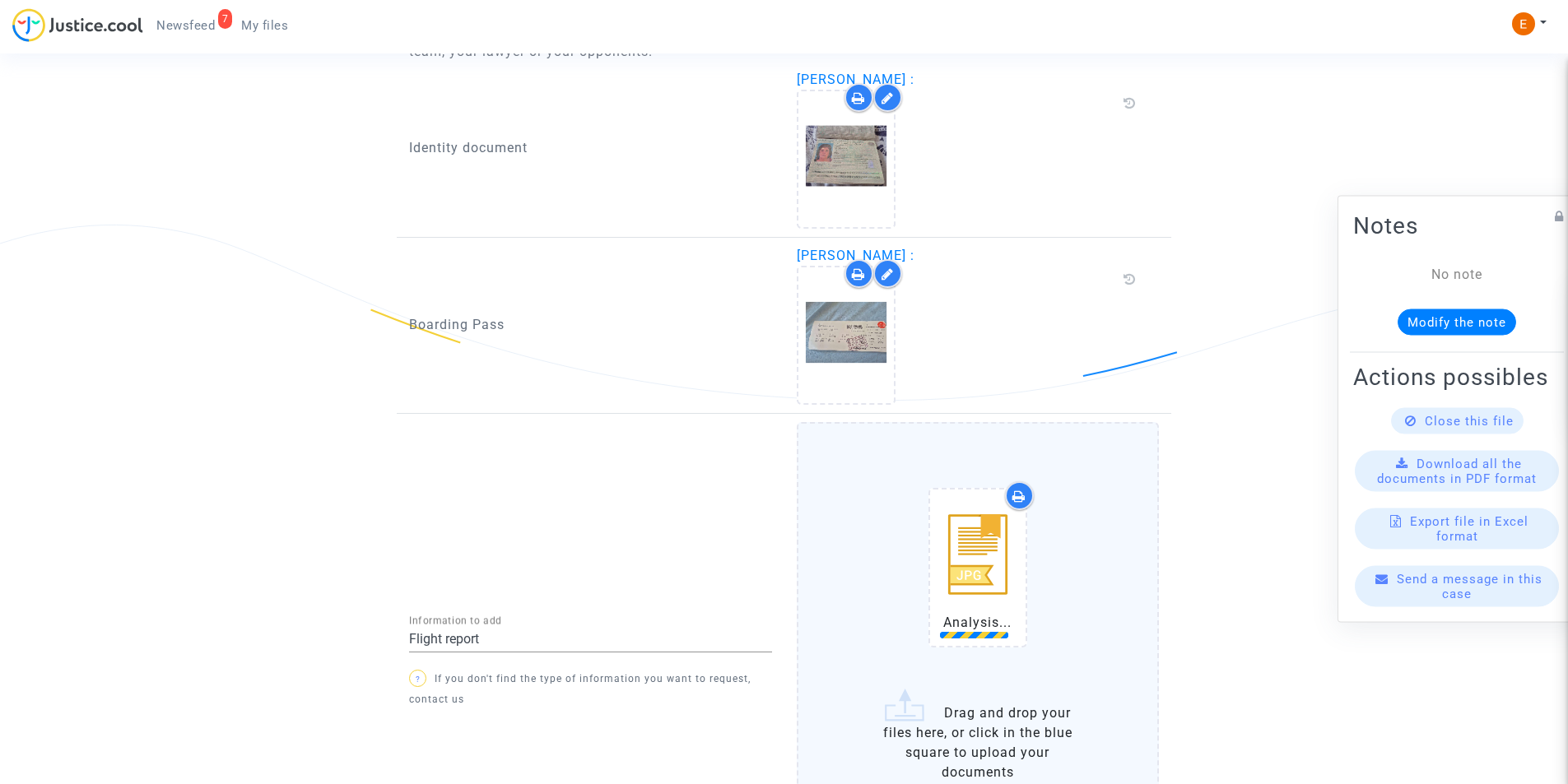
scroll to position [1275, 0]
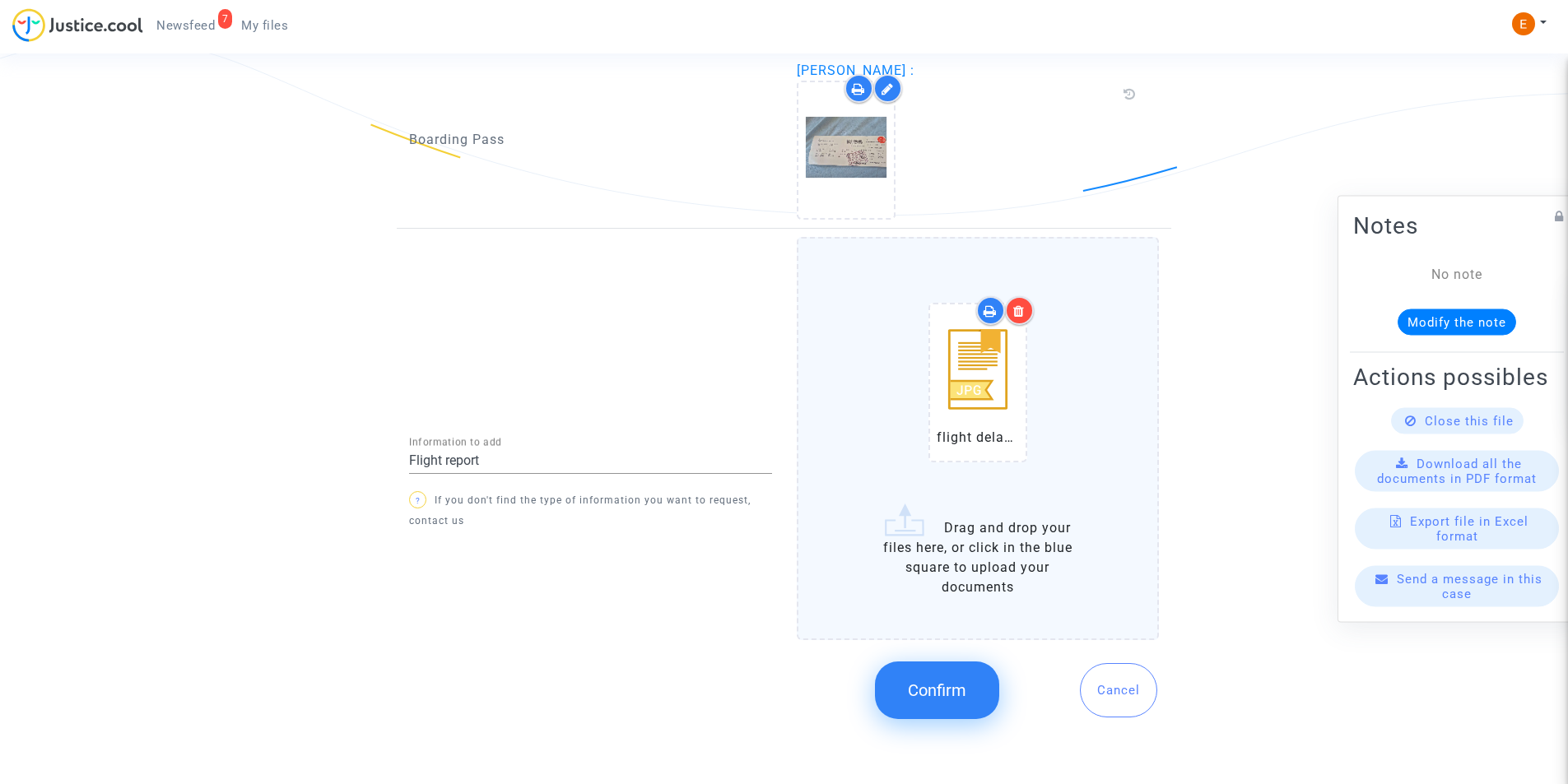
click at [952, 702] on button "Confirm" at bounding box center [937, 690] width 124 height 58
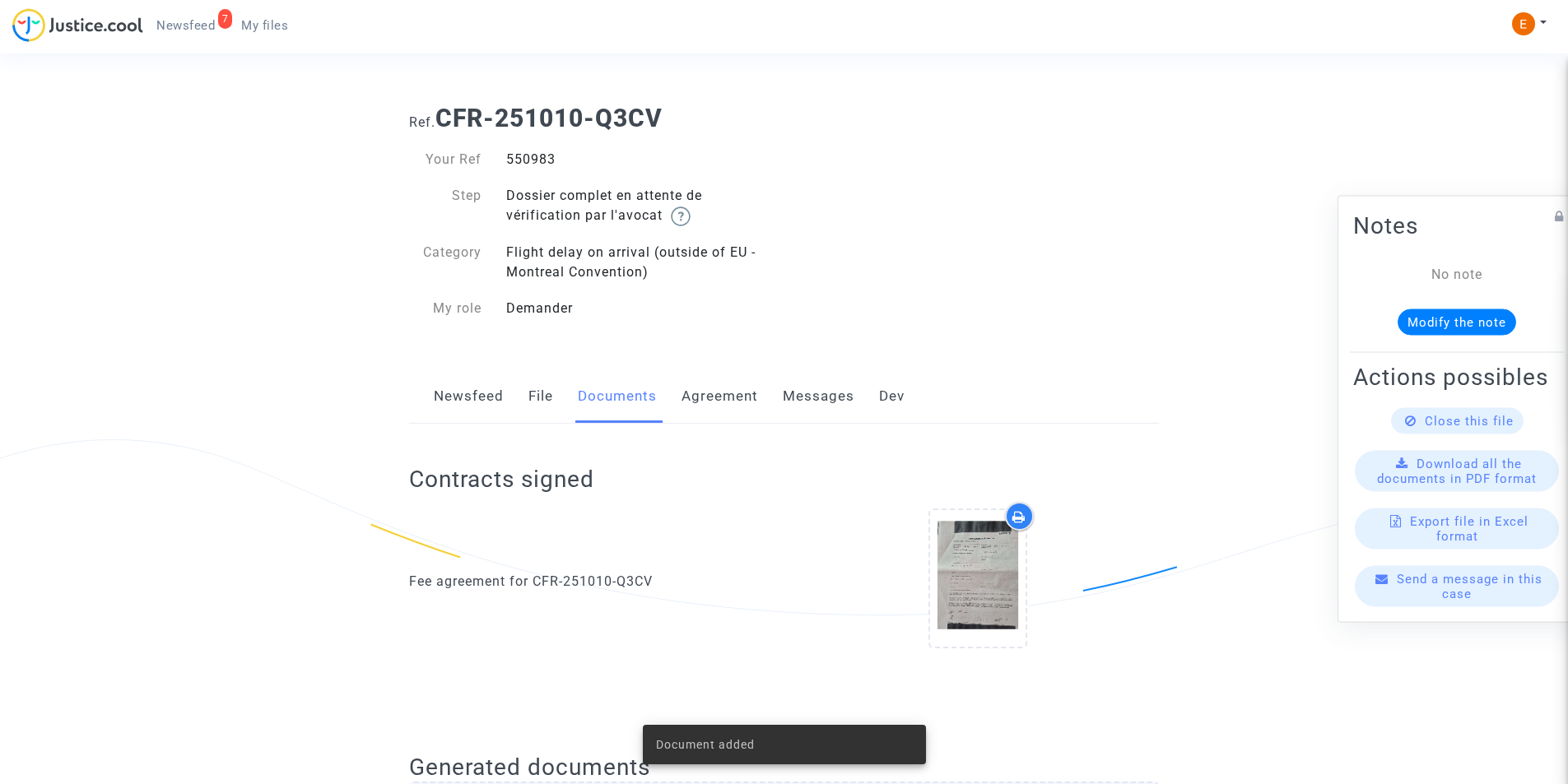
scroll to position [0, 0]
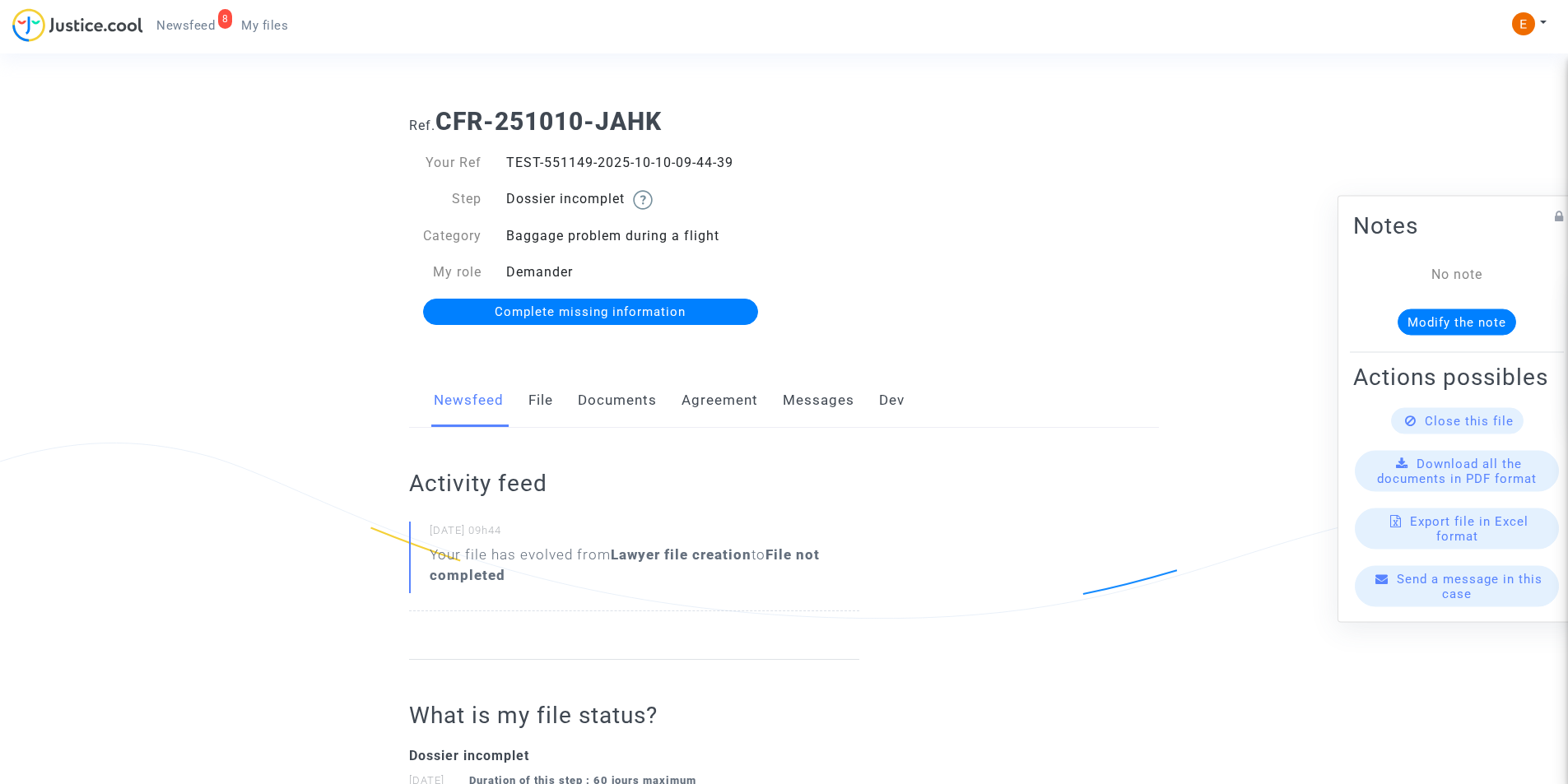
click at [631, 407] on link "Documents" at bounding box center [617, 400] width 79 height 54
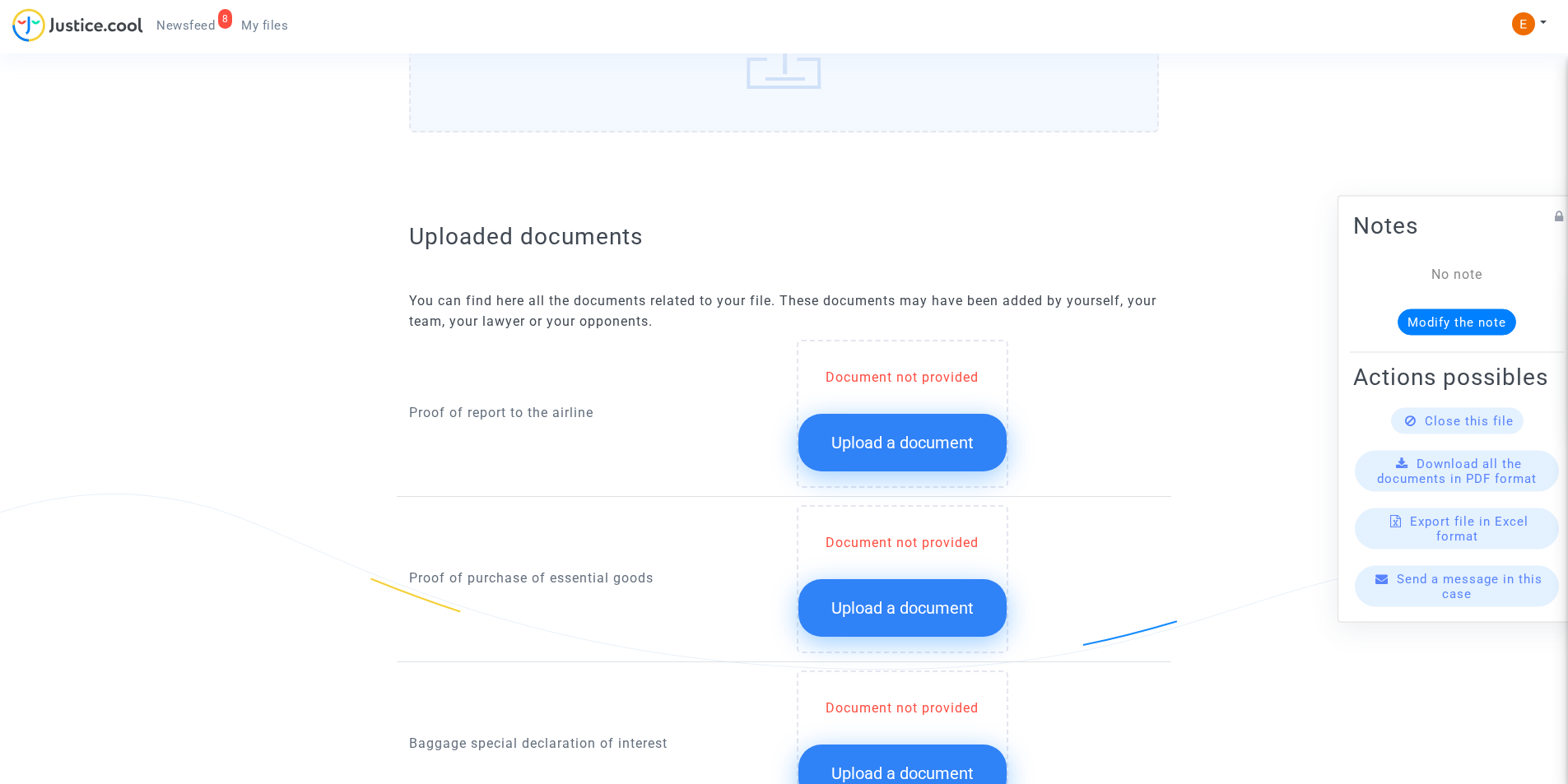
scroll to position [823, 0]
click at [872, 450] on span "Upload a document" at bounding box center [901, 441] width 142 height 20
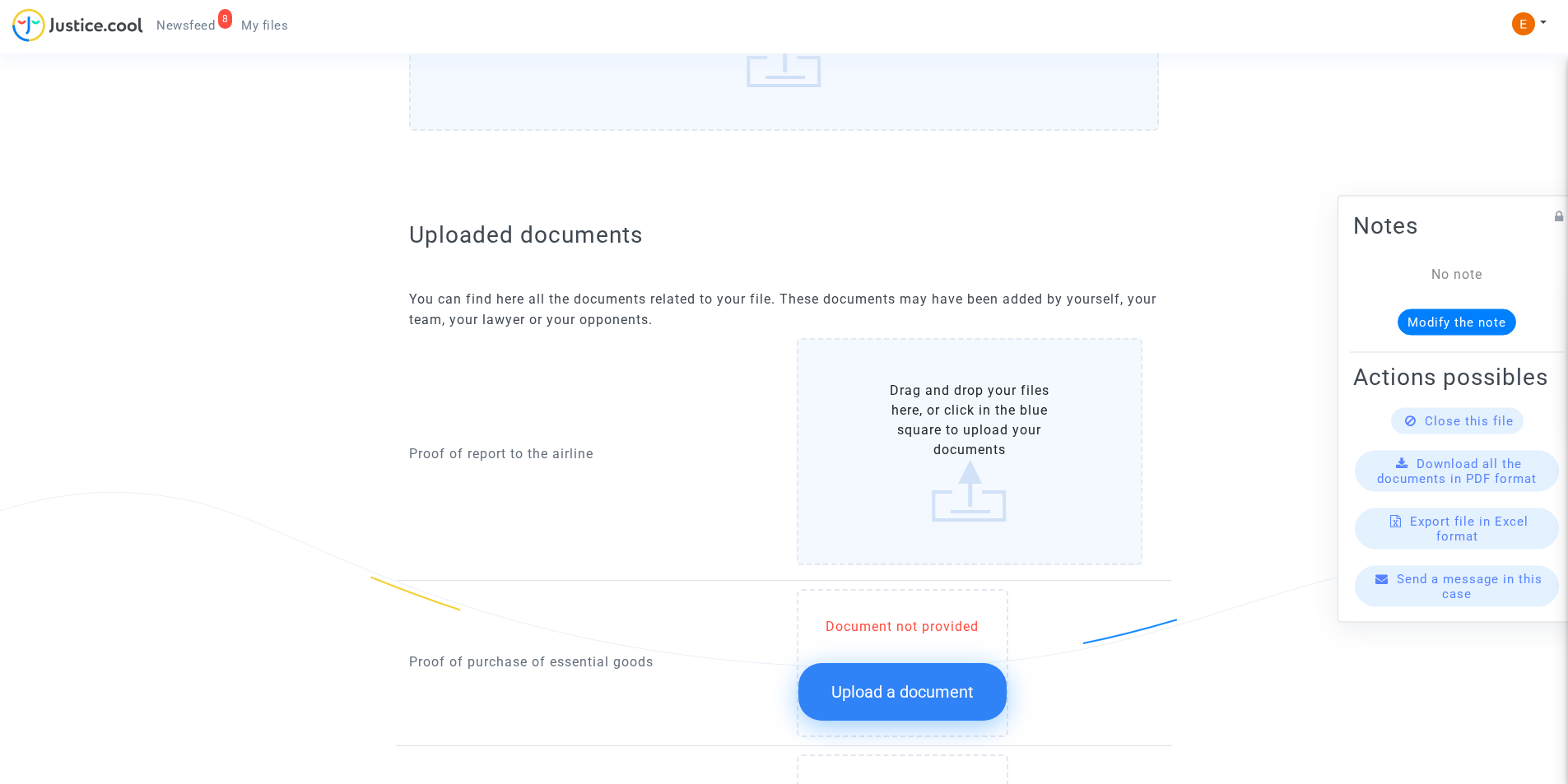
click at [872, 450] on label "Drag and drop your files here, or click in the blue square to upload your docum…" at bounding box center [970, 452] width 346 height 227
click at [0, 0] on input "Drag and drop your files here, or click in the blue square to upload your docum…" at bounding box center [0, 0] width 0 height 0
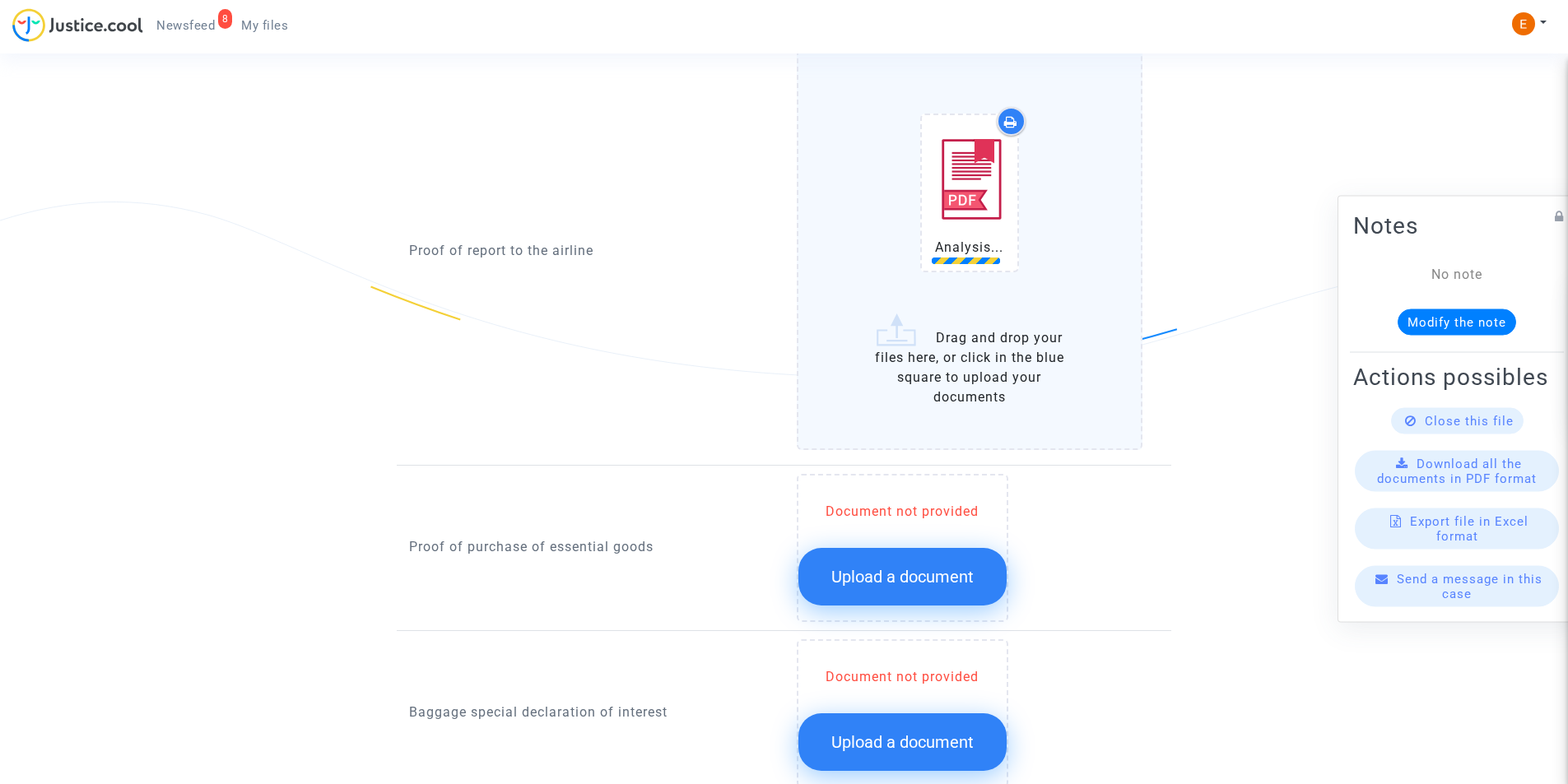
scroll to position [1152, 0]
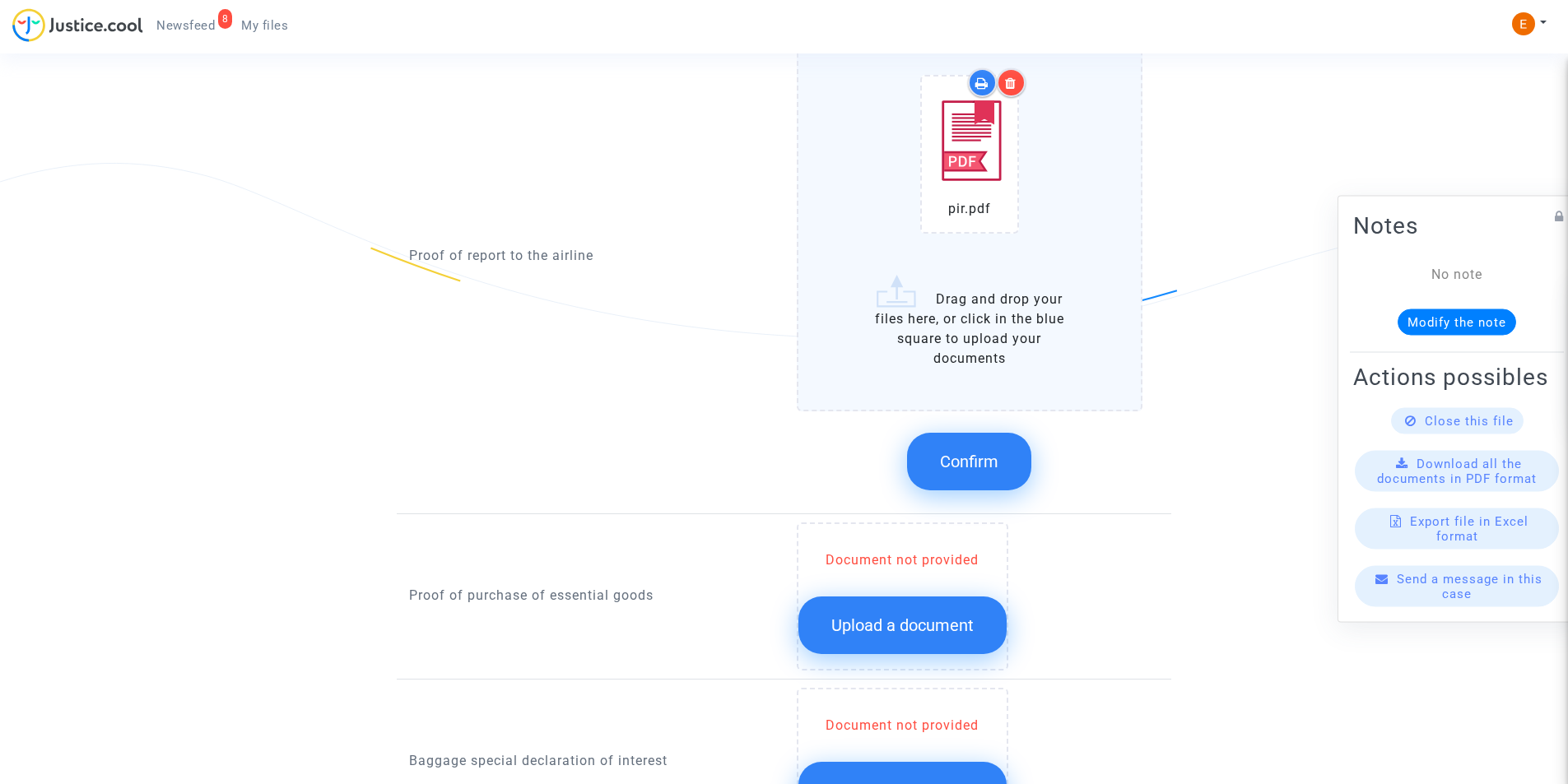
click at [929, 480] on button "Confirm" at bounding box center [969, 461] width 124 height 58
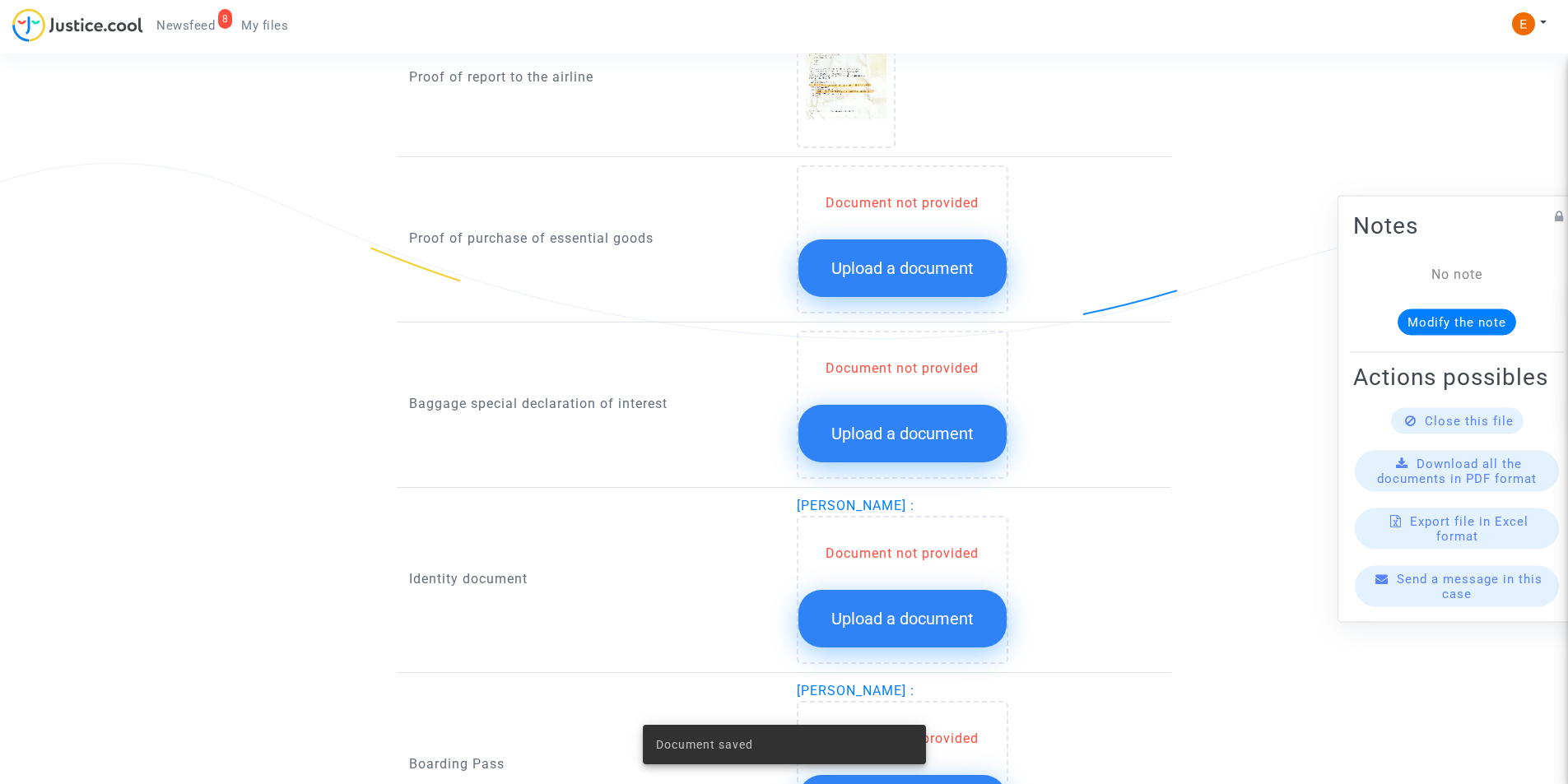
click at [911, 274] on span "Upload a document" at bounding box center [901, 268] width 142 height 20
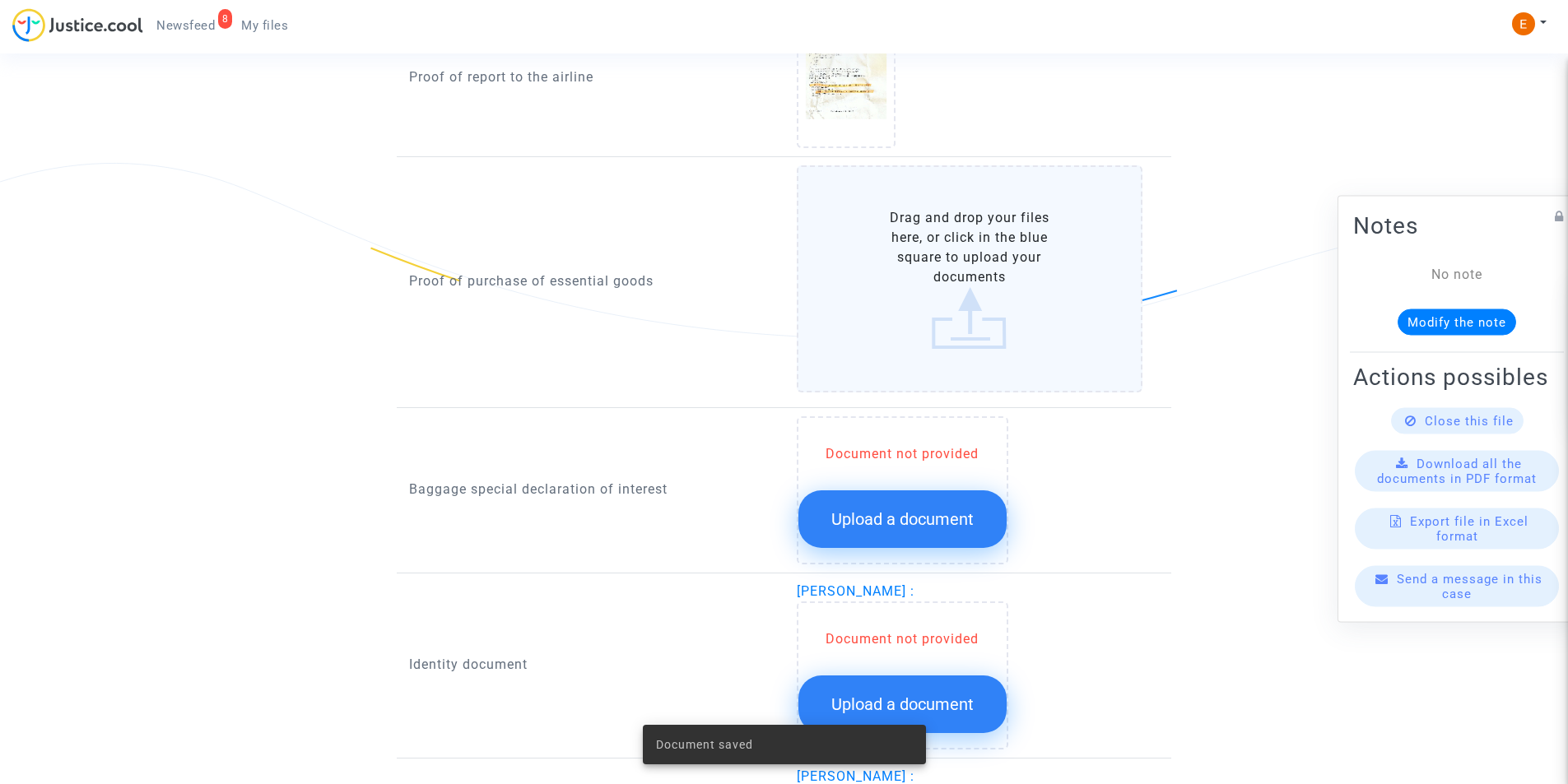
click at [911, 274] on label "Drag and drop your files here, or click in the blue square to upload your docum…" at bounding box center [970, 279] width 346 height 227
click at [0, 0] on input "Drag and drop your files here, or click in the blue square to upload your docum…" at bounding box center [0, 0] width 0 height 0
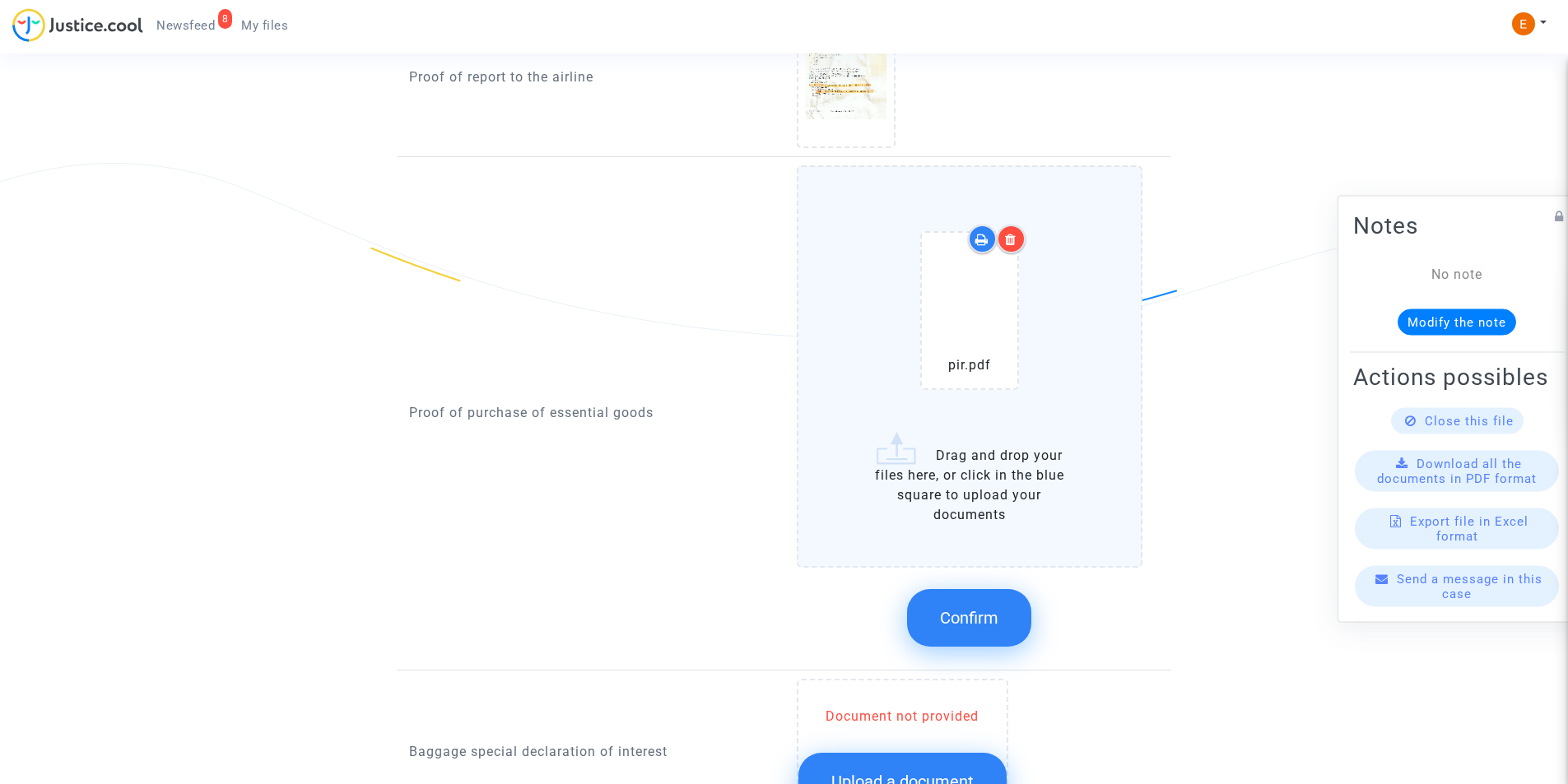
click at [965, 613] on span "Confirm" at bounding box center [969, 618] width 59 height 20
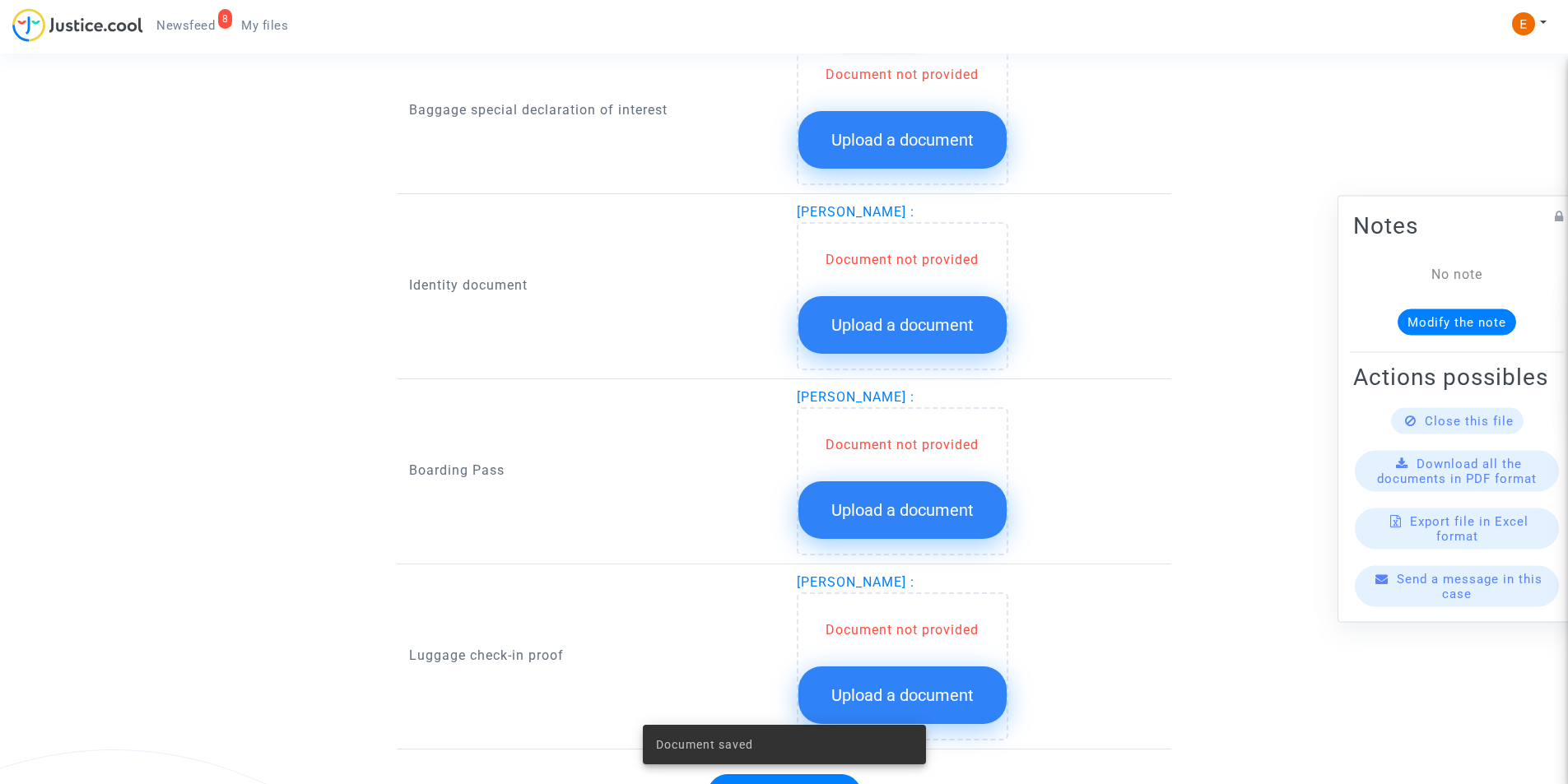
scroll to position [1280, 0]
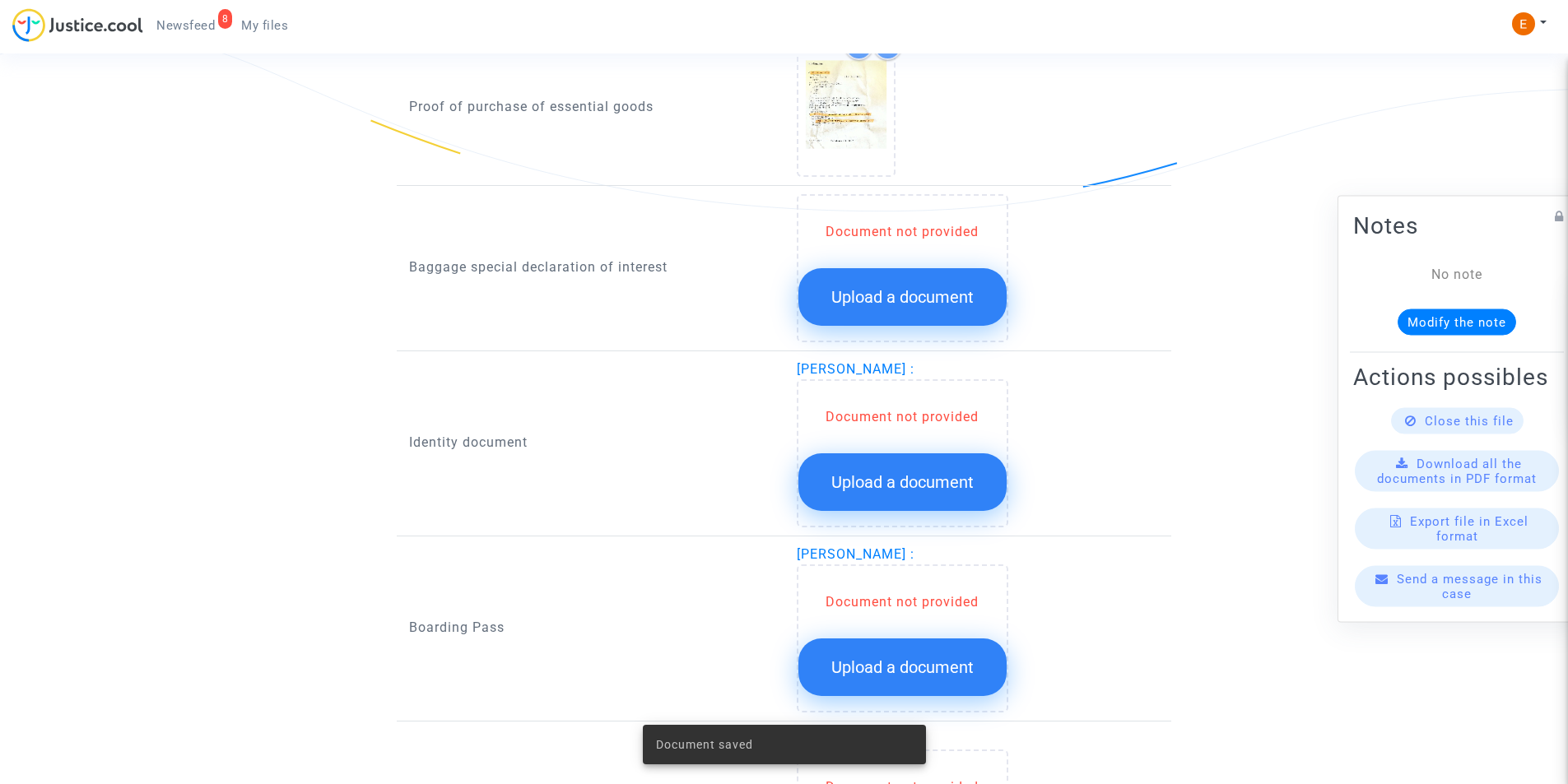
click at [842, 465] on button "Upload a document" at bounding box center [902, 482] width 208 height 58
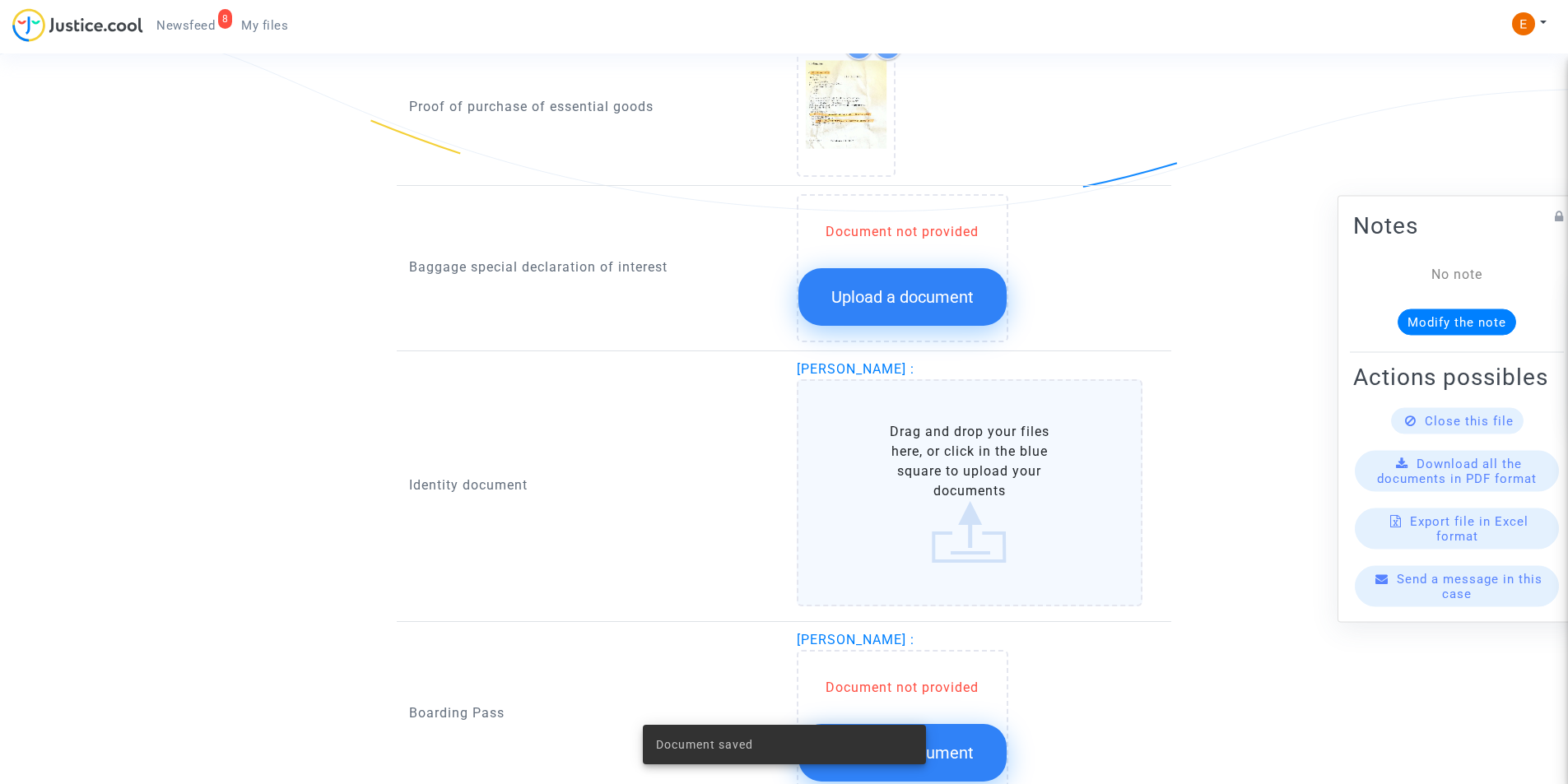
click at [851, 463] on label "Drag and drop your files here, or click in the blue square to upload your docum…" at bounding box center [970, 493] width 346 height 227
click at [0, 0] on input "Drag and drop your files here, or click in the blue square to upload your docum…" at bounding box center [0, 0] width 0 height 0
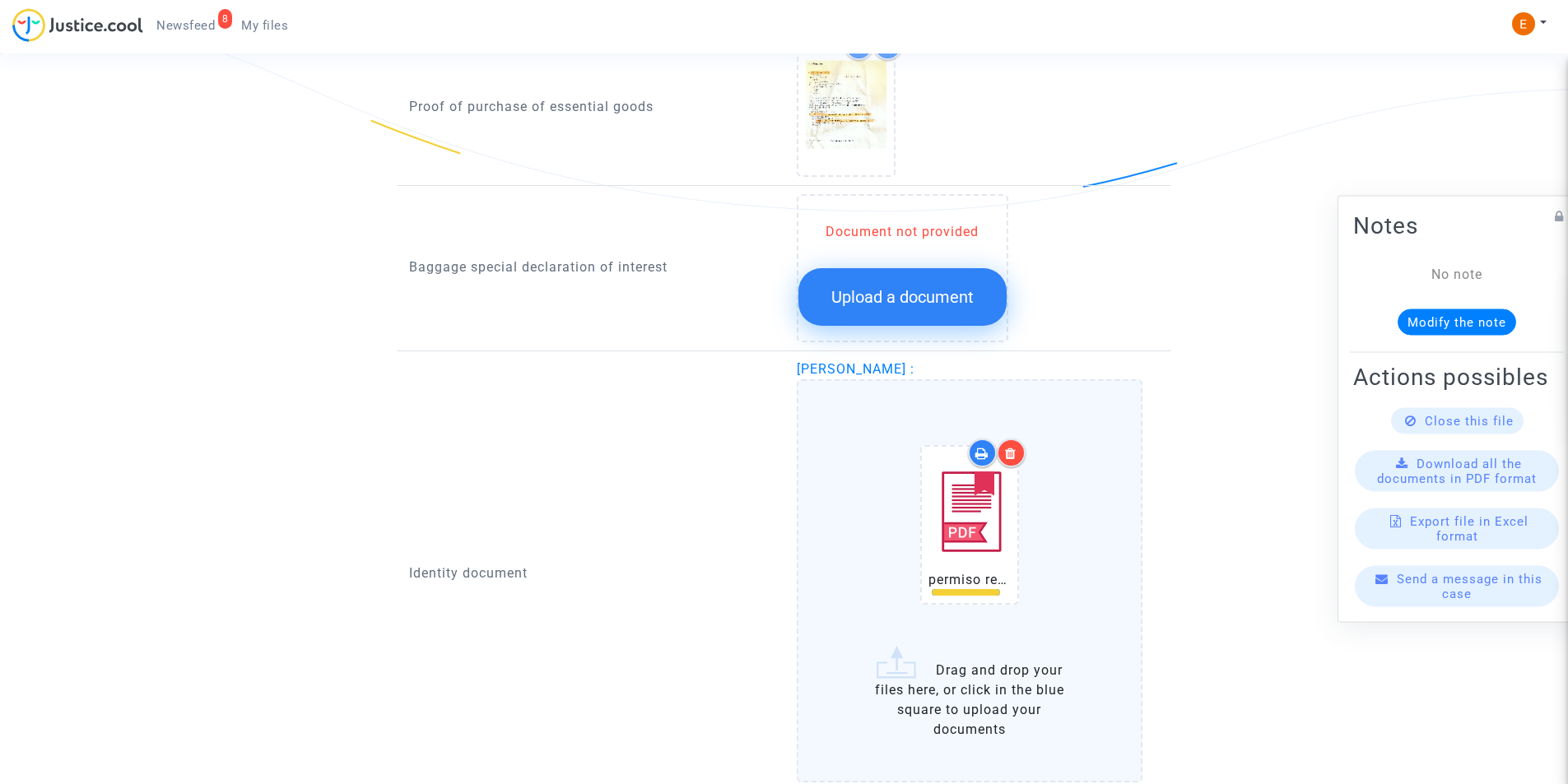
click at [884, 306] on span "Upload a document" at bounding box center [901, 297] width 142 height 20
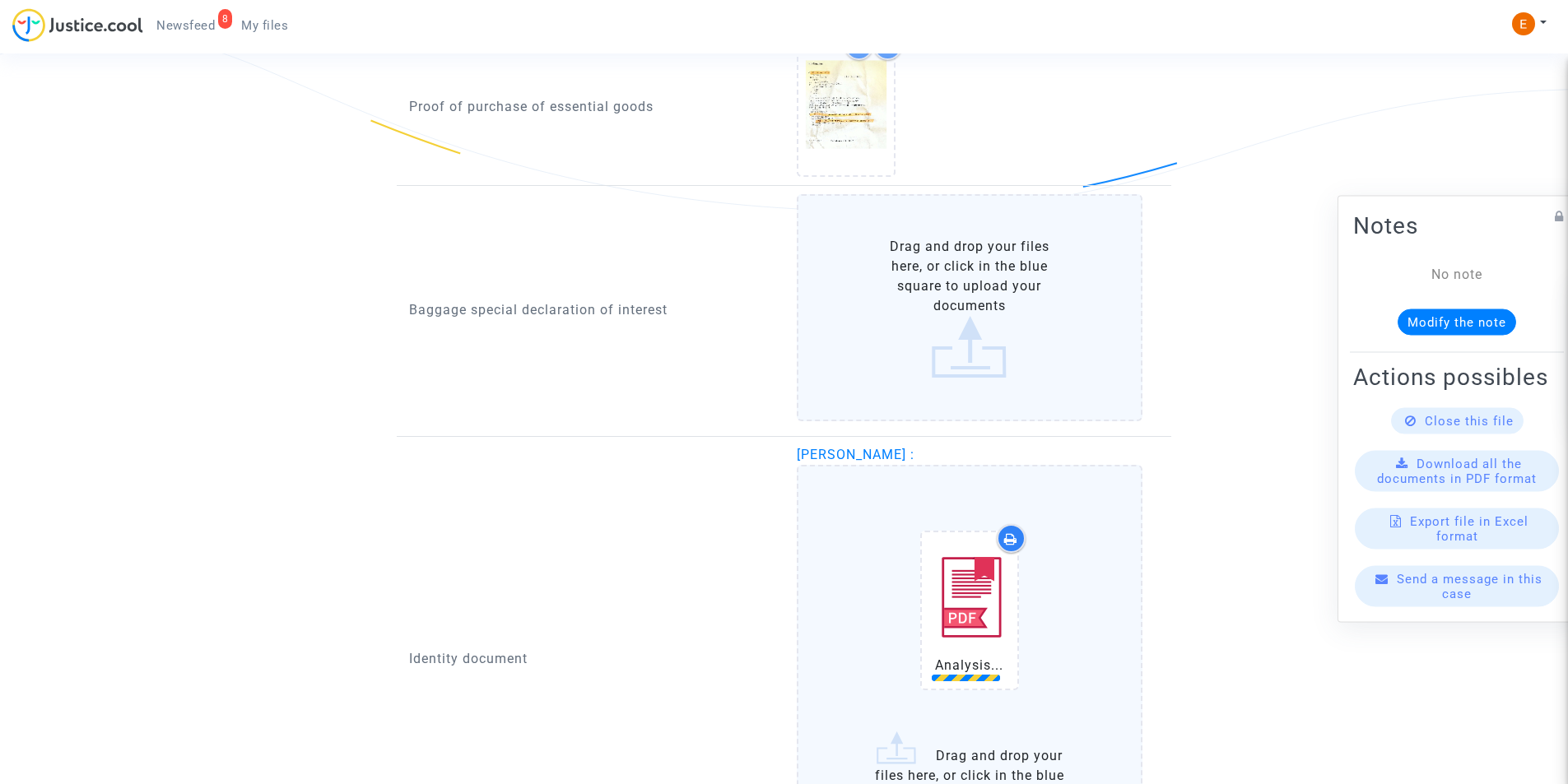
click at [883, 305] on label "Drag and drop your files here, or click in the blue square to upload your docum…" at bounding box center [970, 307] width 346 height 227
click at [0, 0] on input "Drag and drop your files here, or click in the blue square to upload your docum…" at bounding box center [0, 0] width 0 height 0
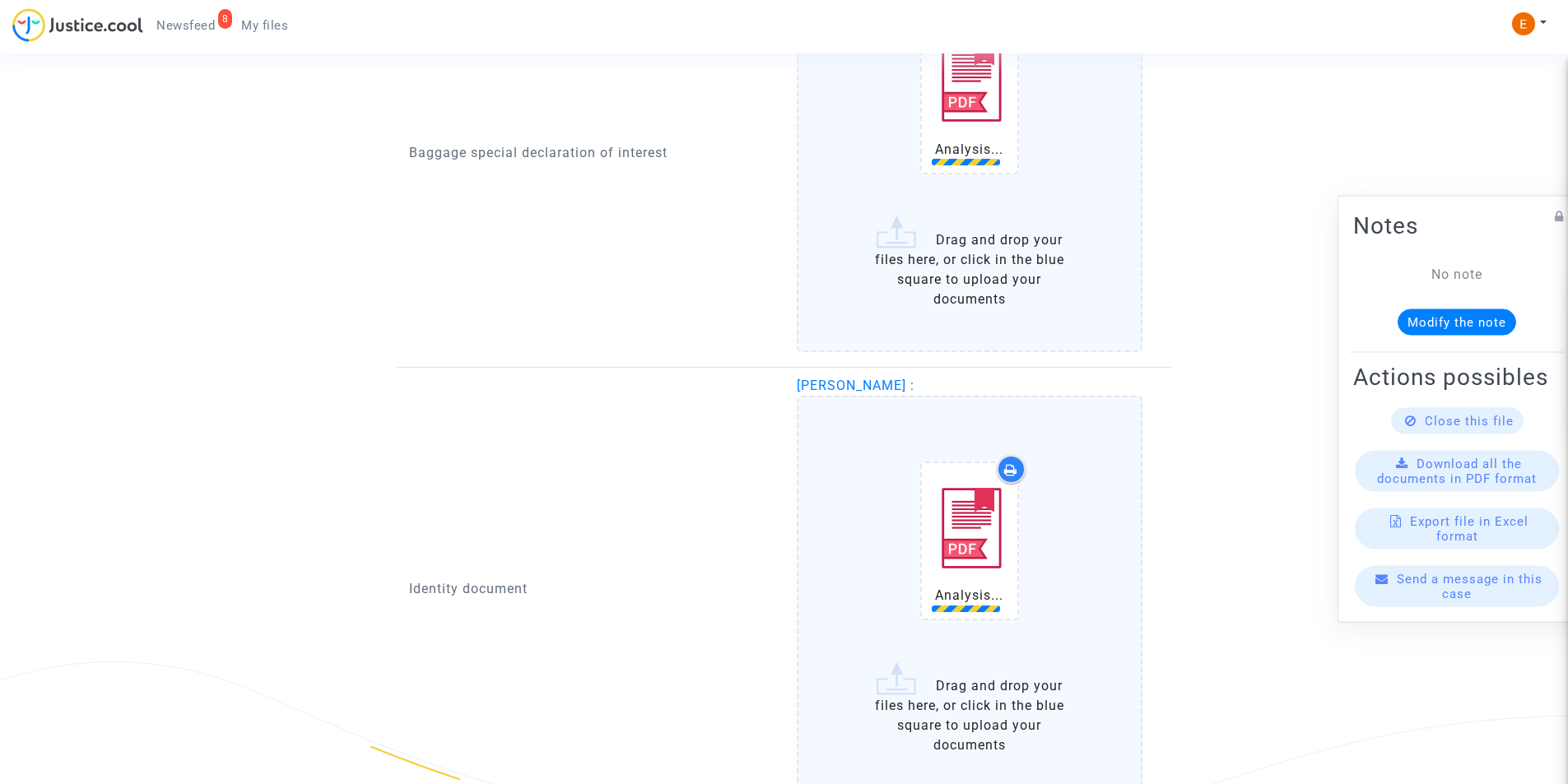
scroll to position [1527, 0]
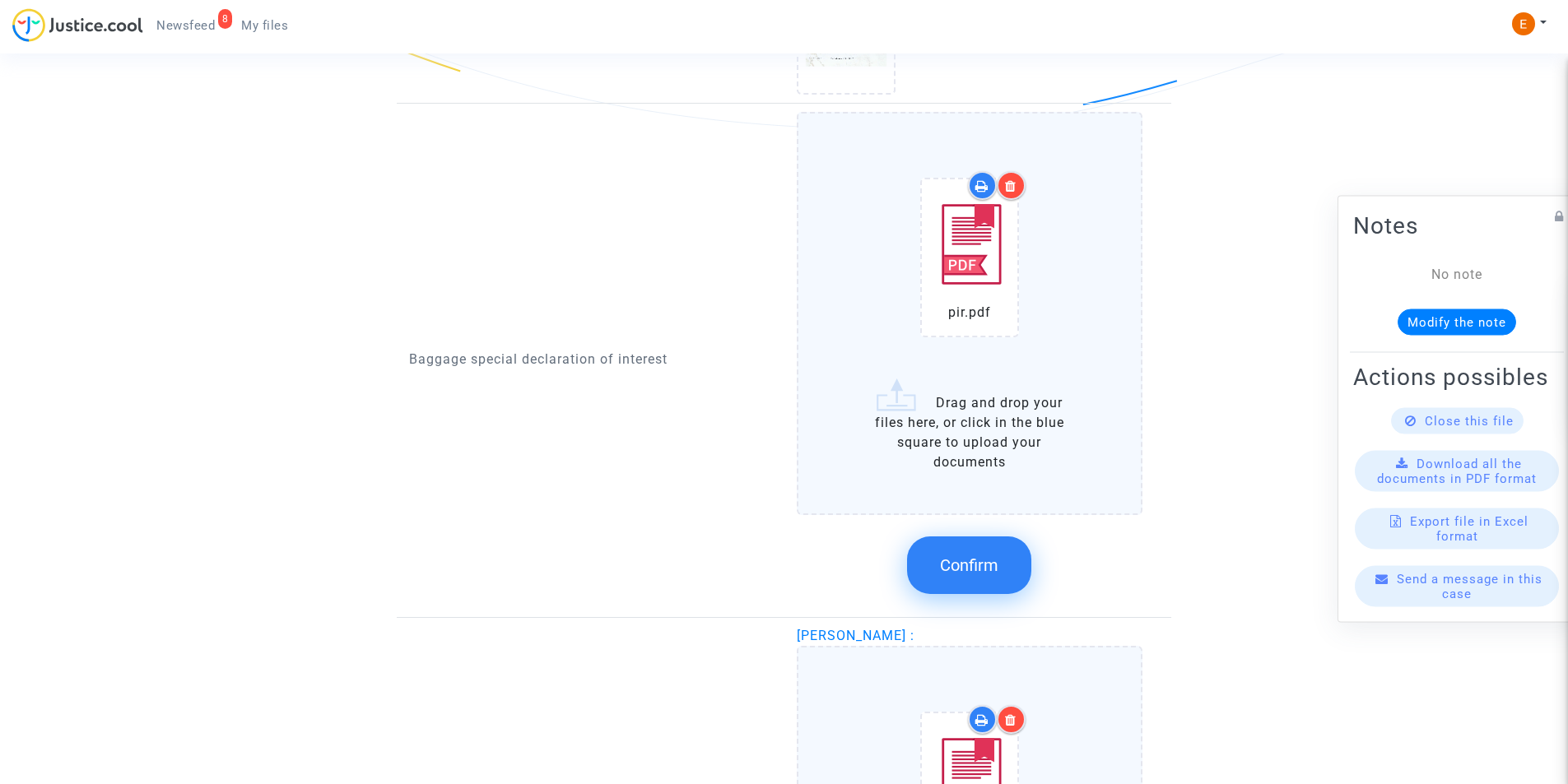
click at [993, 558] on span "Confirm" at bounding box center [969, 566] width 59 height 20
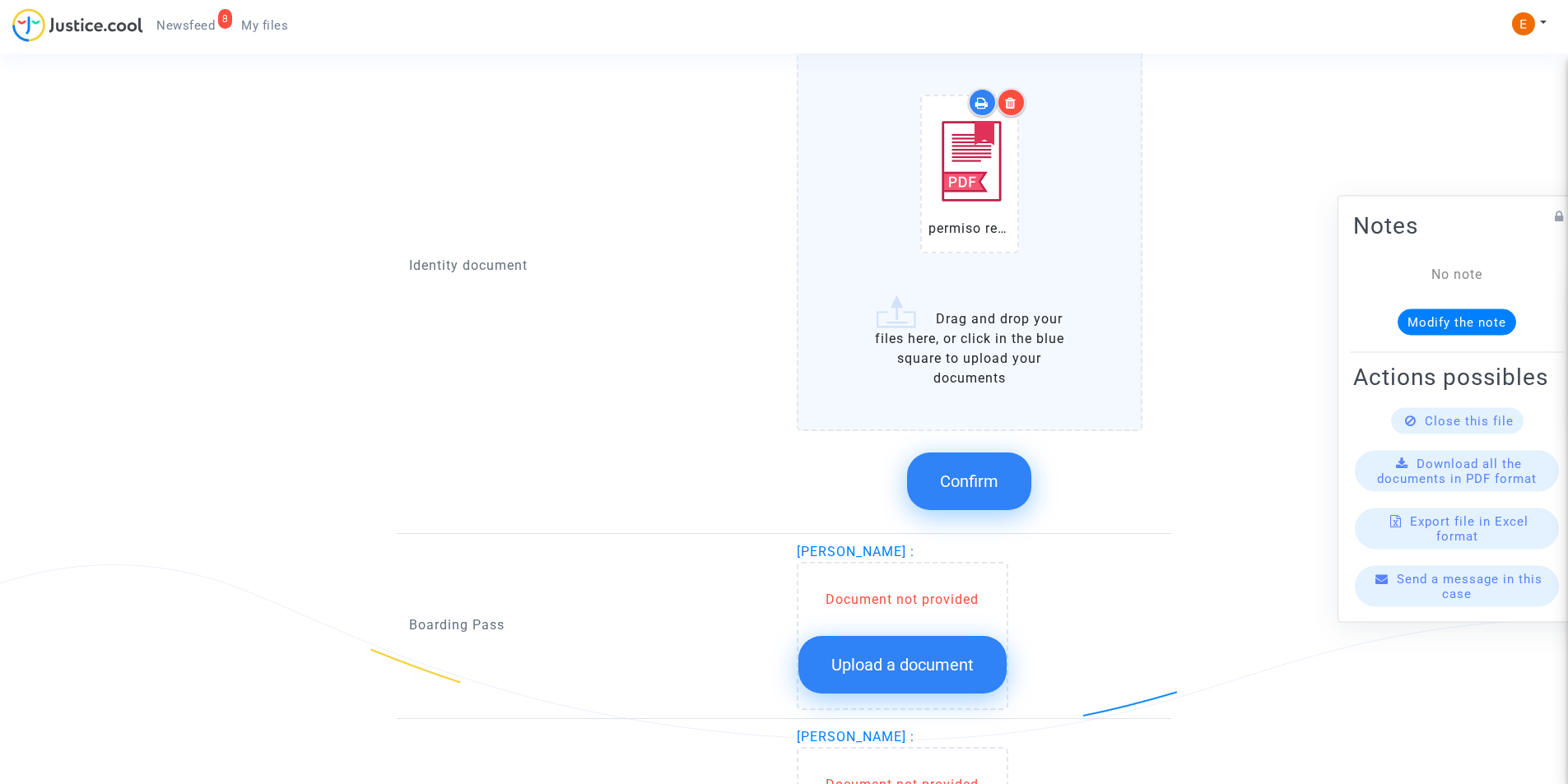
scroll to position [1774, 0]
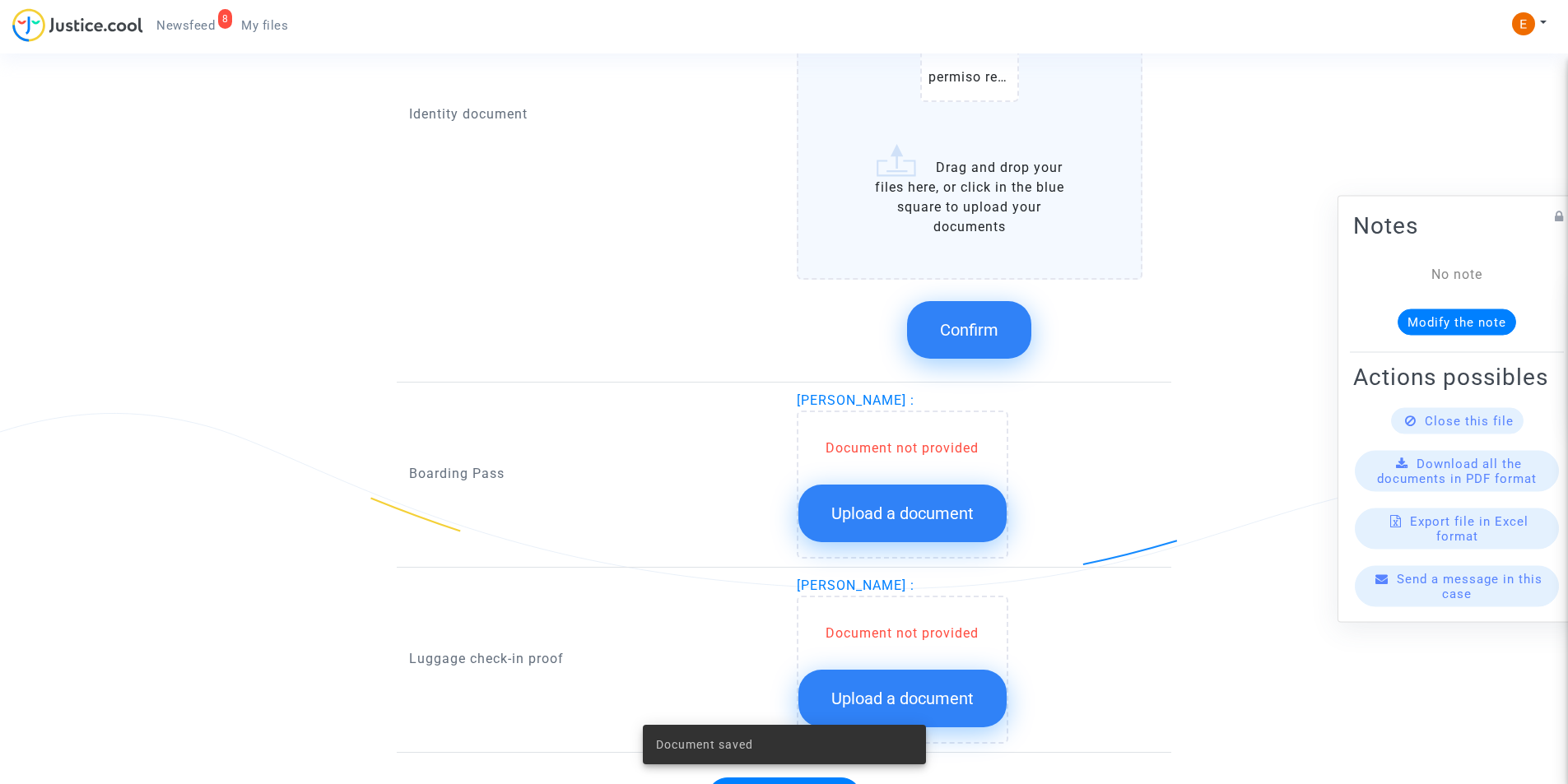
click at [960, 346] on button "Confirm" at bounding box center [969, 330] width 124 height 58
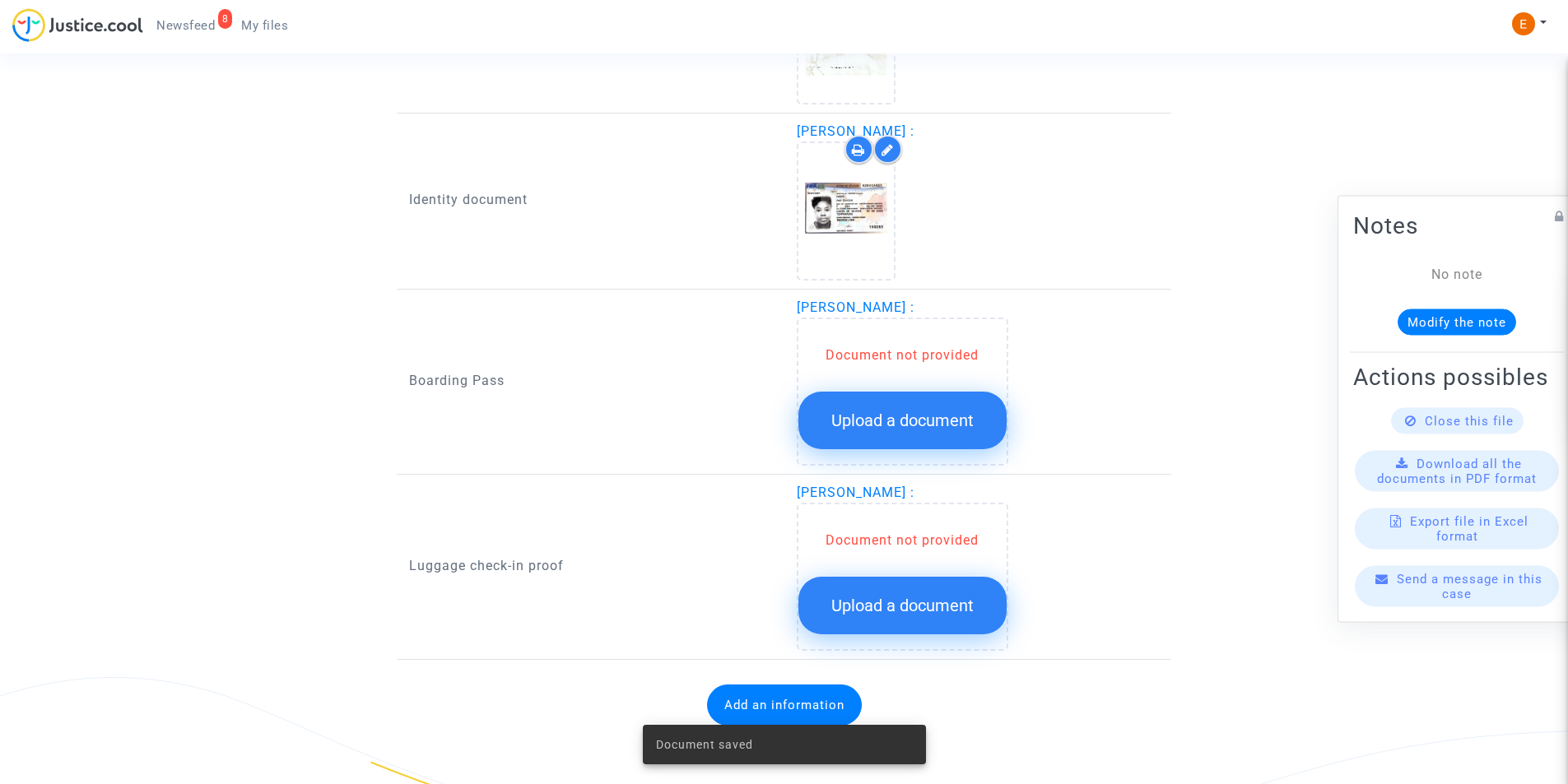
scroll to position [1509, 0]
click at [894, 416] on span "Upload a document" at bounding box center [901, 421] width 142 height 20
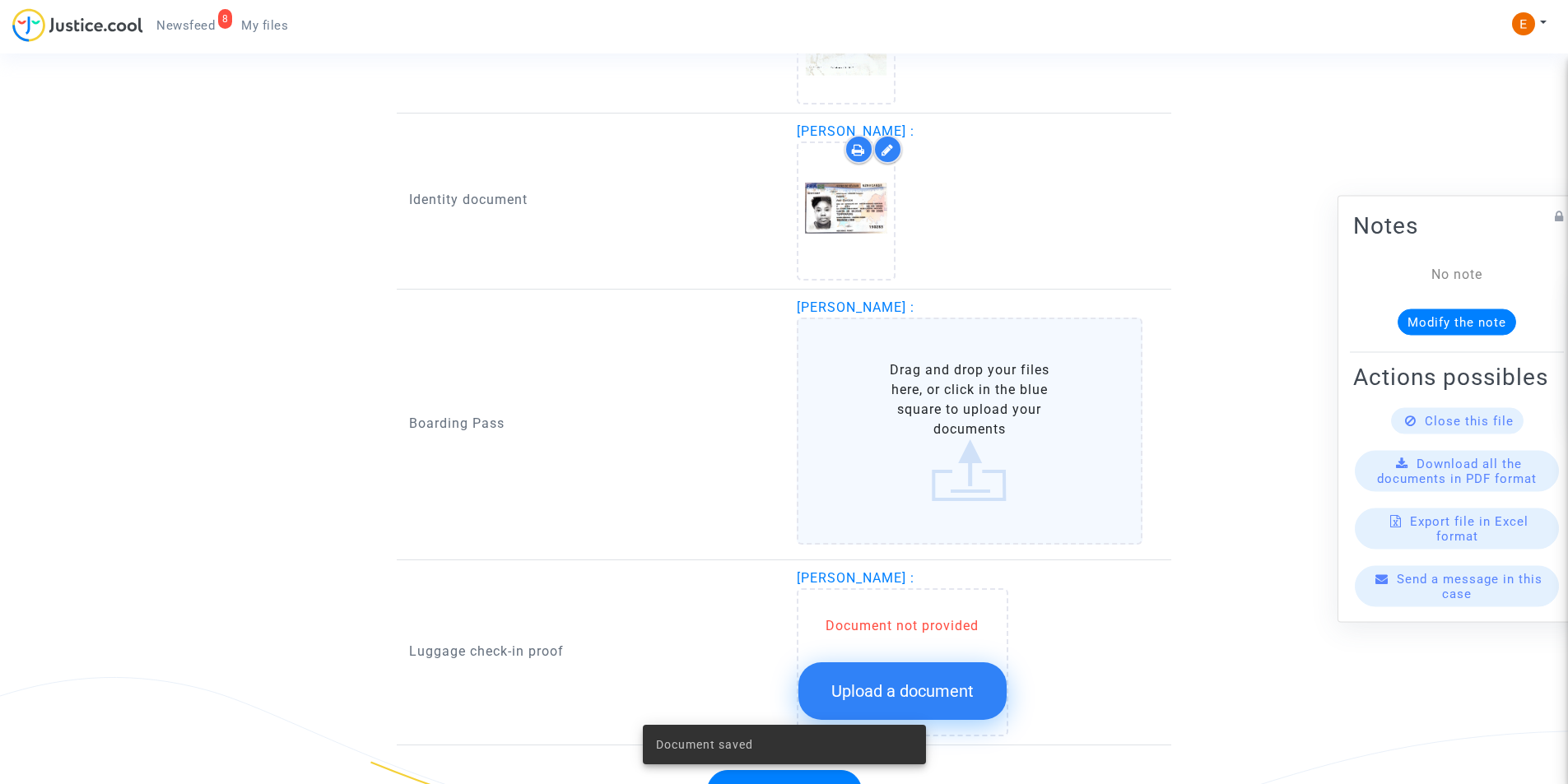
click at [894, 416] on label "Drag and drop your files here, or click in the blue square to upload your docum…" at bounding box center [970, 432] width 346 height 227
click at [0, 0] on input "Drag and drop your files here, or click in the blue square to upload your docum…" at bounding box center [0, 0] width 0 height 0
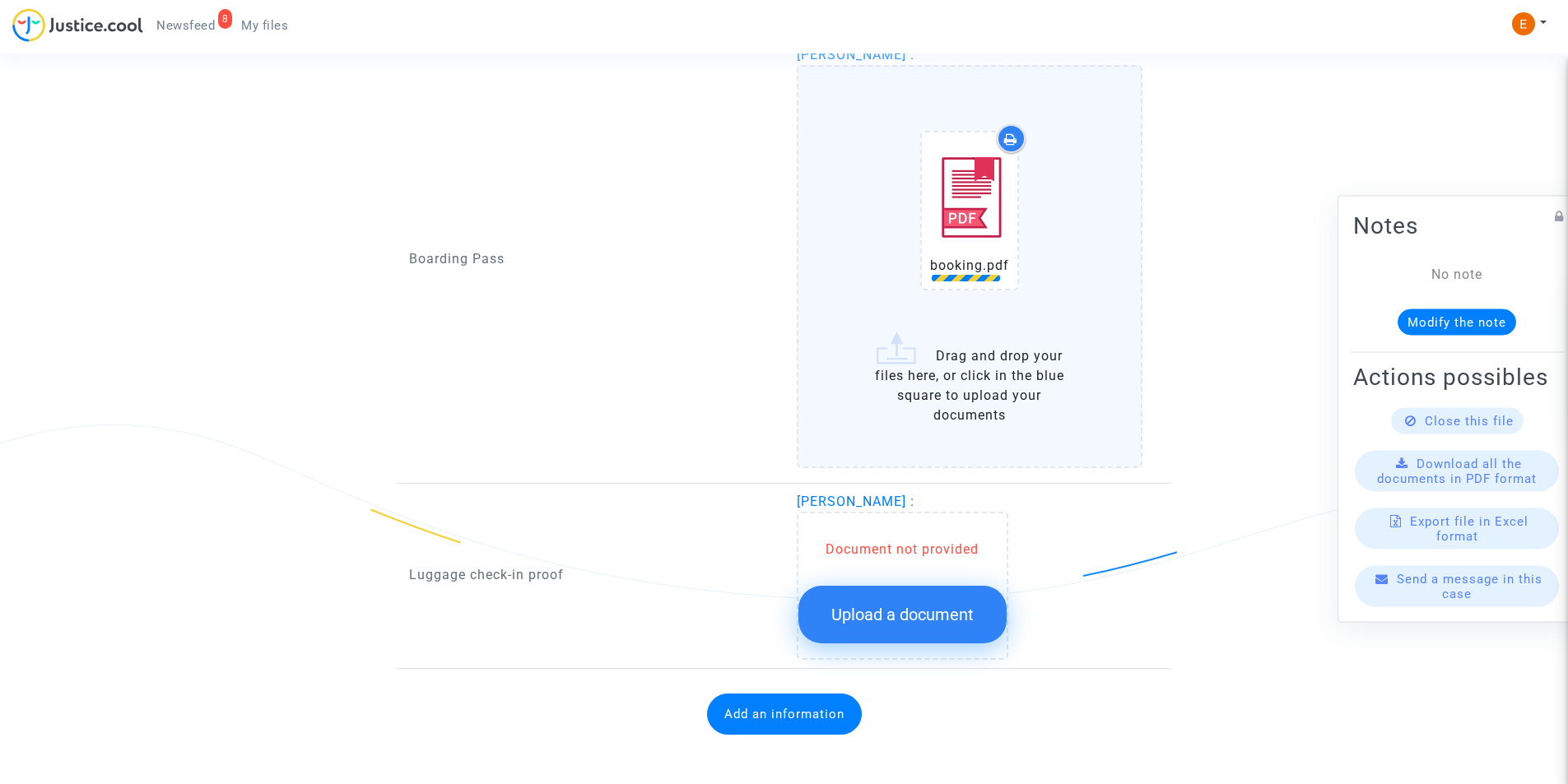
scroll to position [1772, 0]
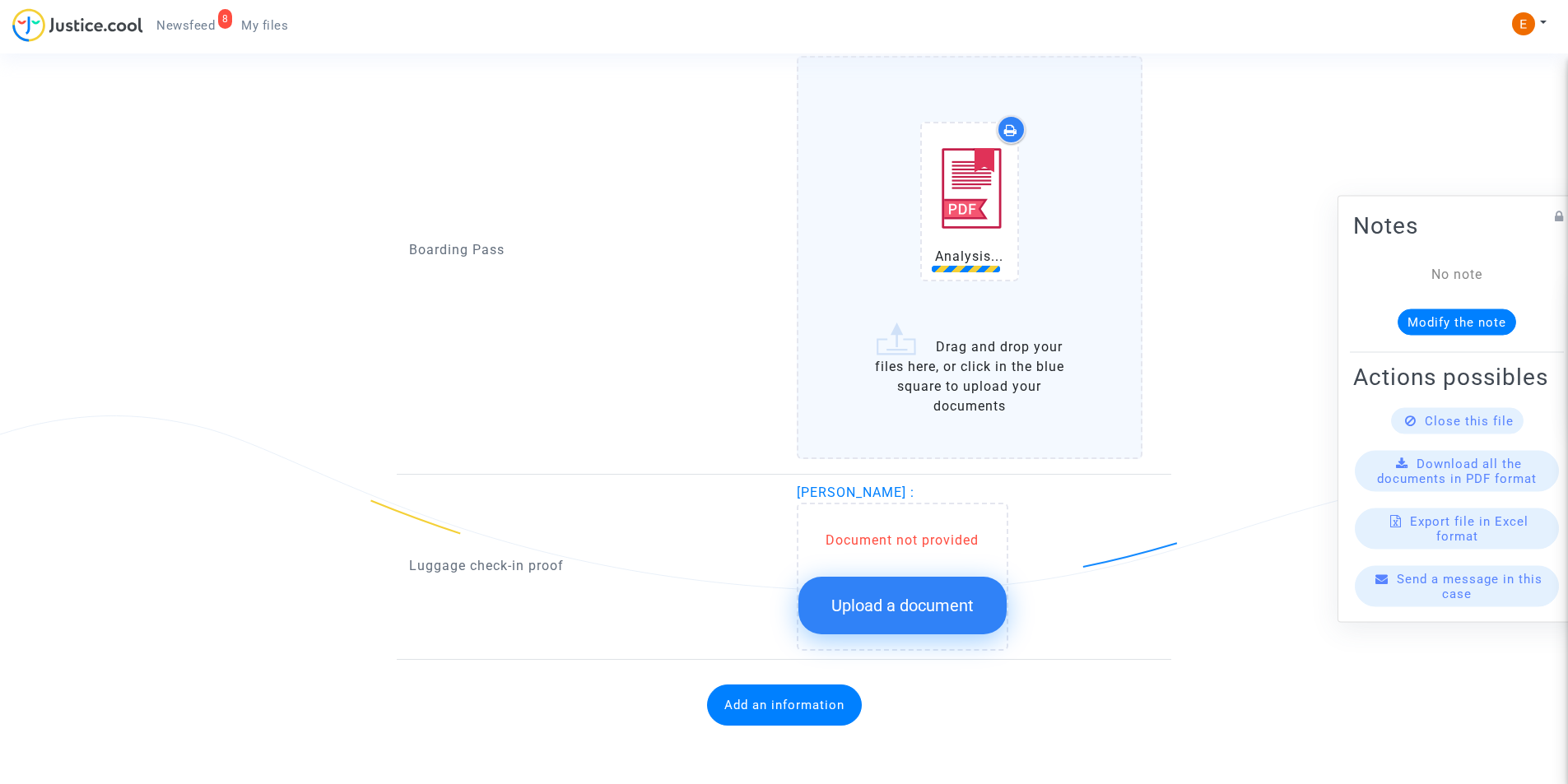
click at [896, 606] on span "Upload a document" at bounding box center [901, 606] width 142 height 20
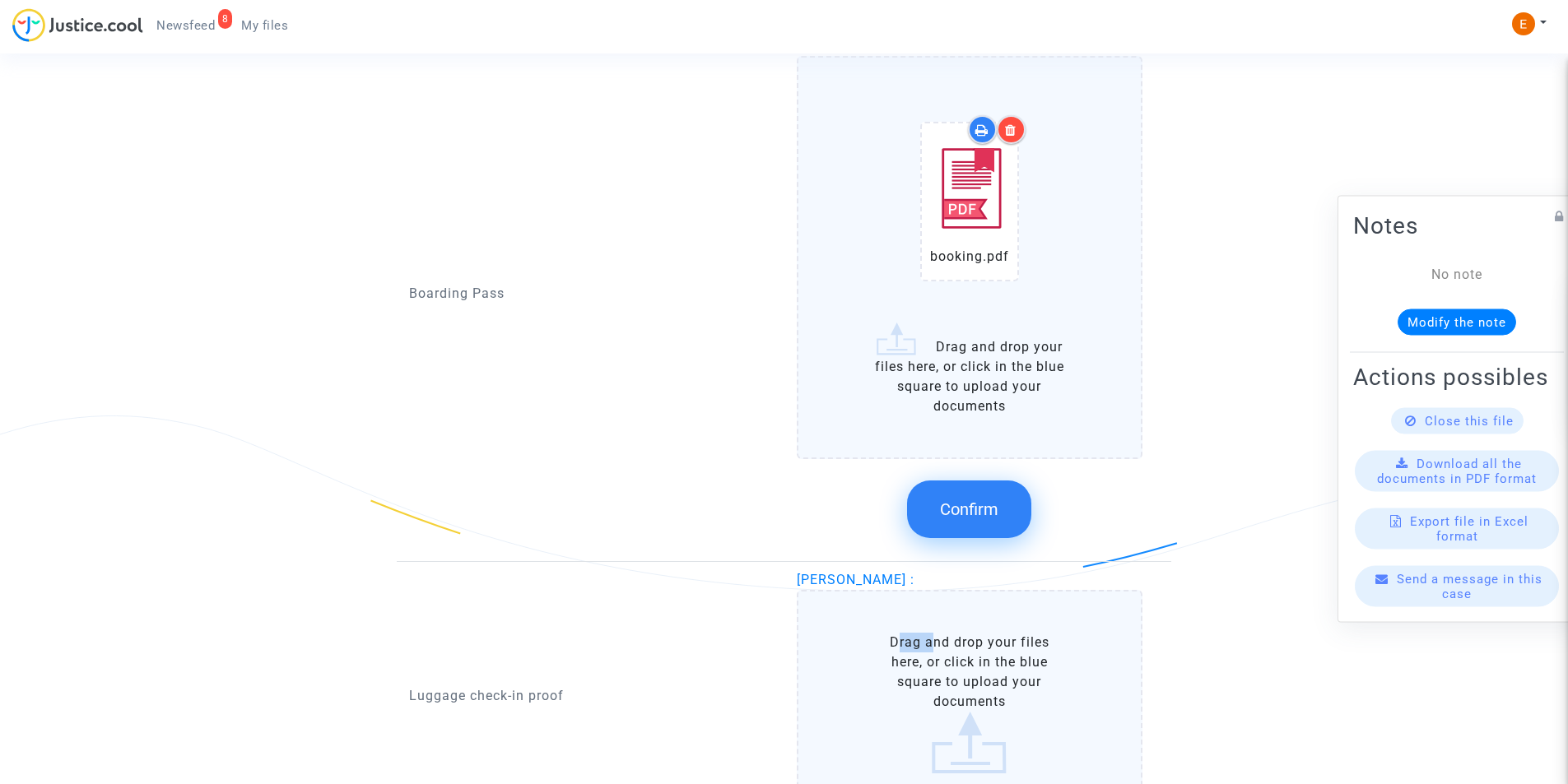
click at [897, 606] on label "Drag and drop your files here, or click in the blue square to upload your docum…" at bounding box center [970, 704] width 346 height 227
click at [0, 0] on input "Drag and drop your files here, or click in the blue square to upload your docum…" at bounding box center [0, 0] width 0 height 0
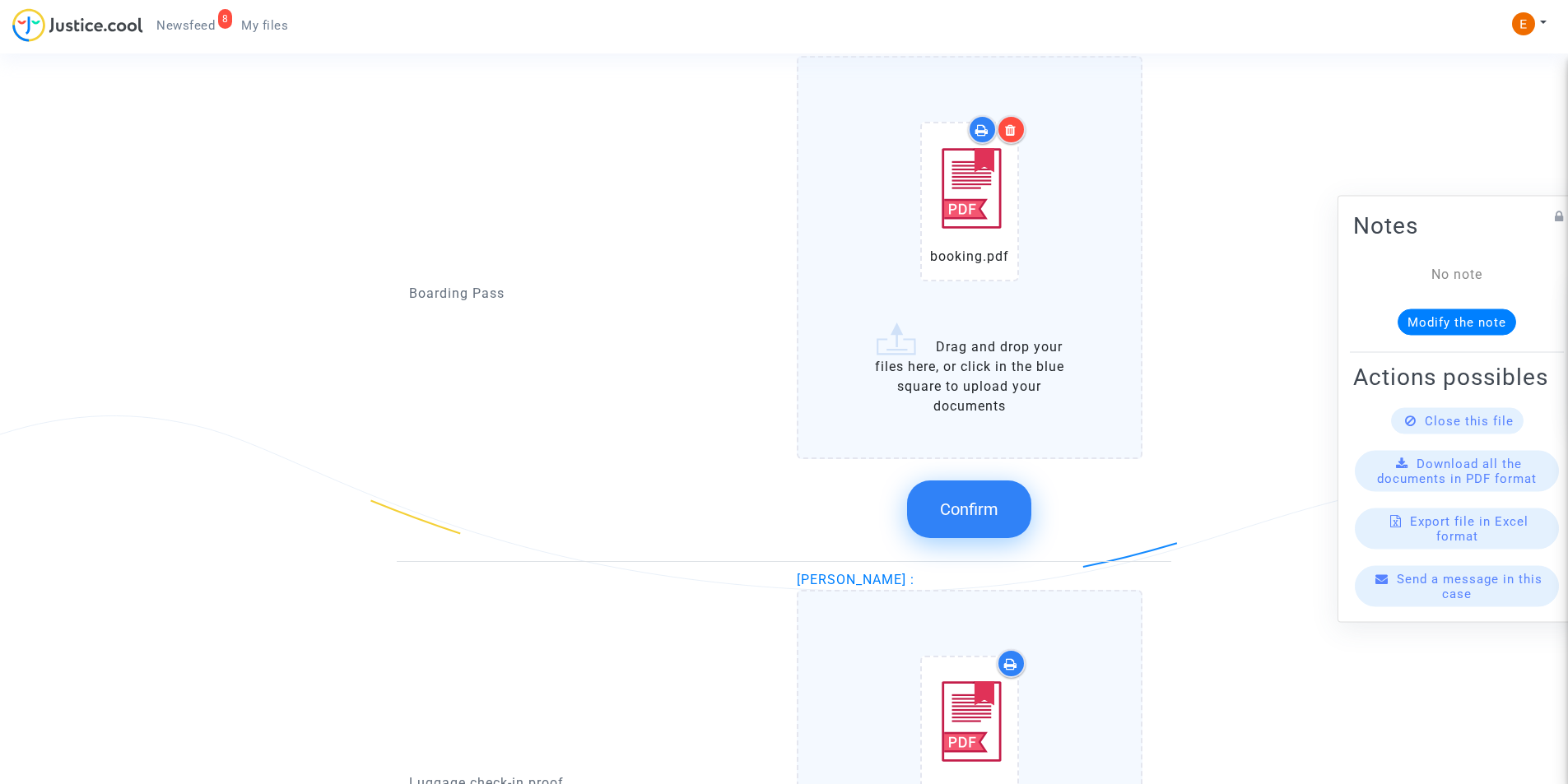
click at [986, 506] on span "Confirm" at bounding box center [969, 509] width 59 height 20
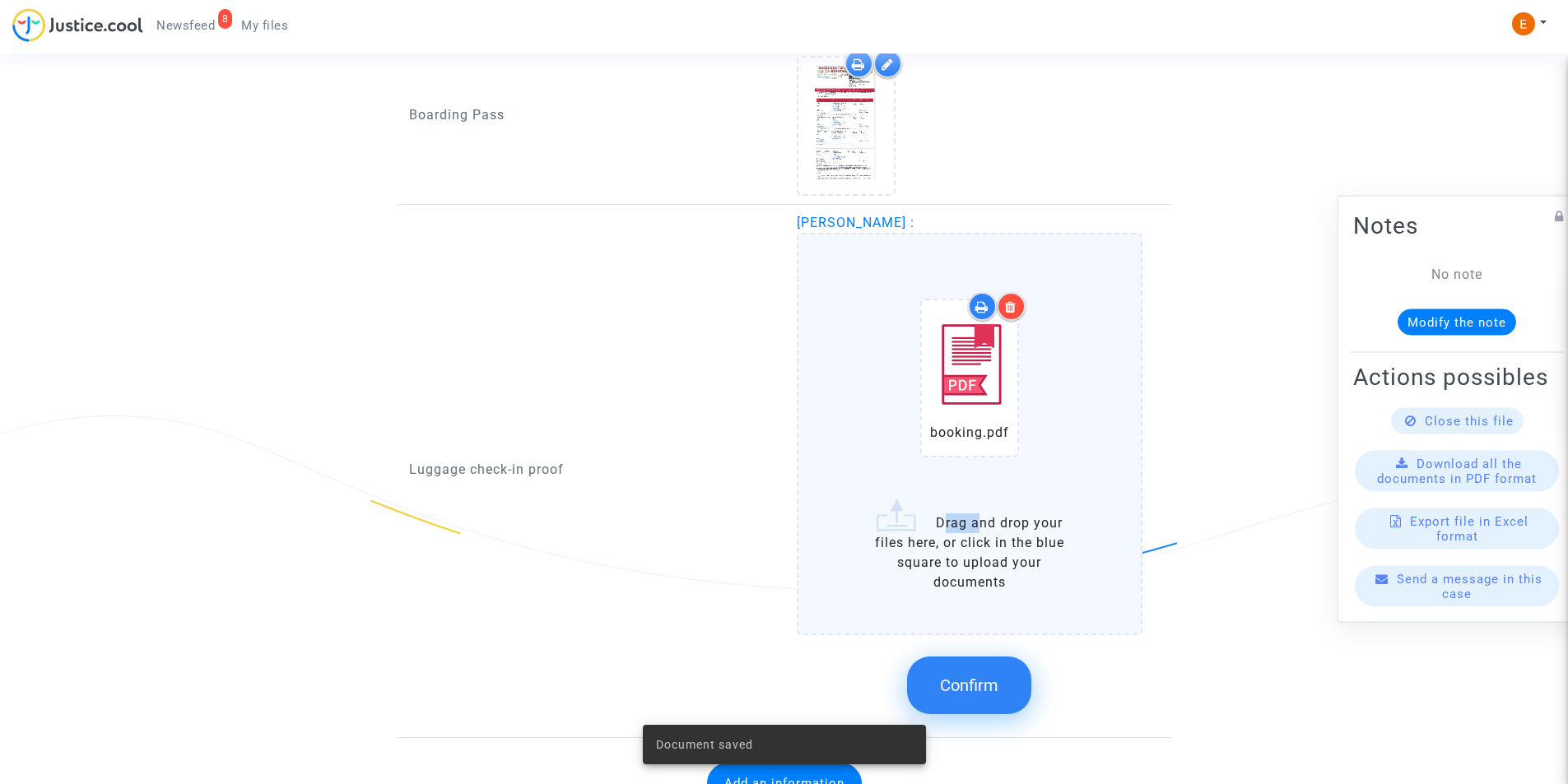
click at [939, 670] on button "Confirm" at bounding box center [969, 685] width 124 height 58
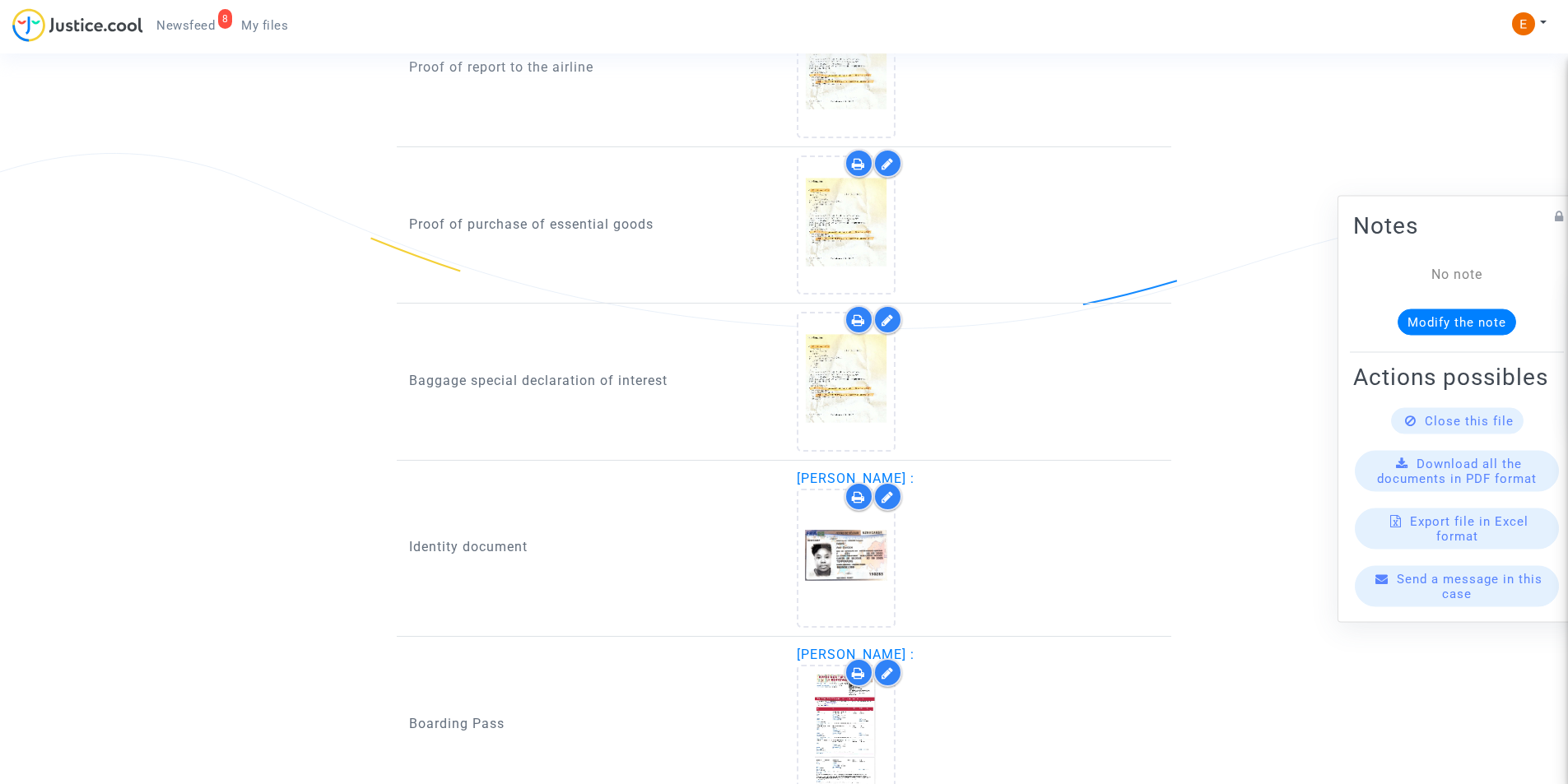
scroll to position [1042, 0]
